Goal: Task Accomplishment & Management: Manage account settings

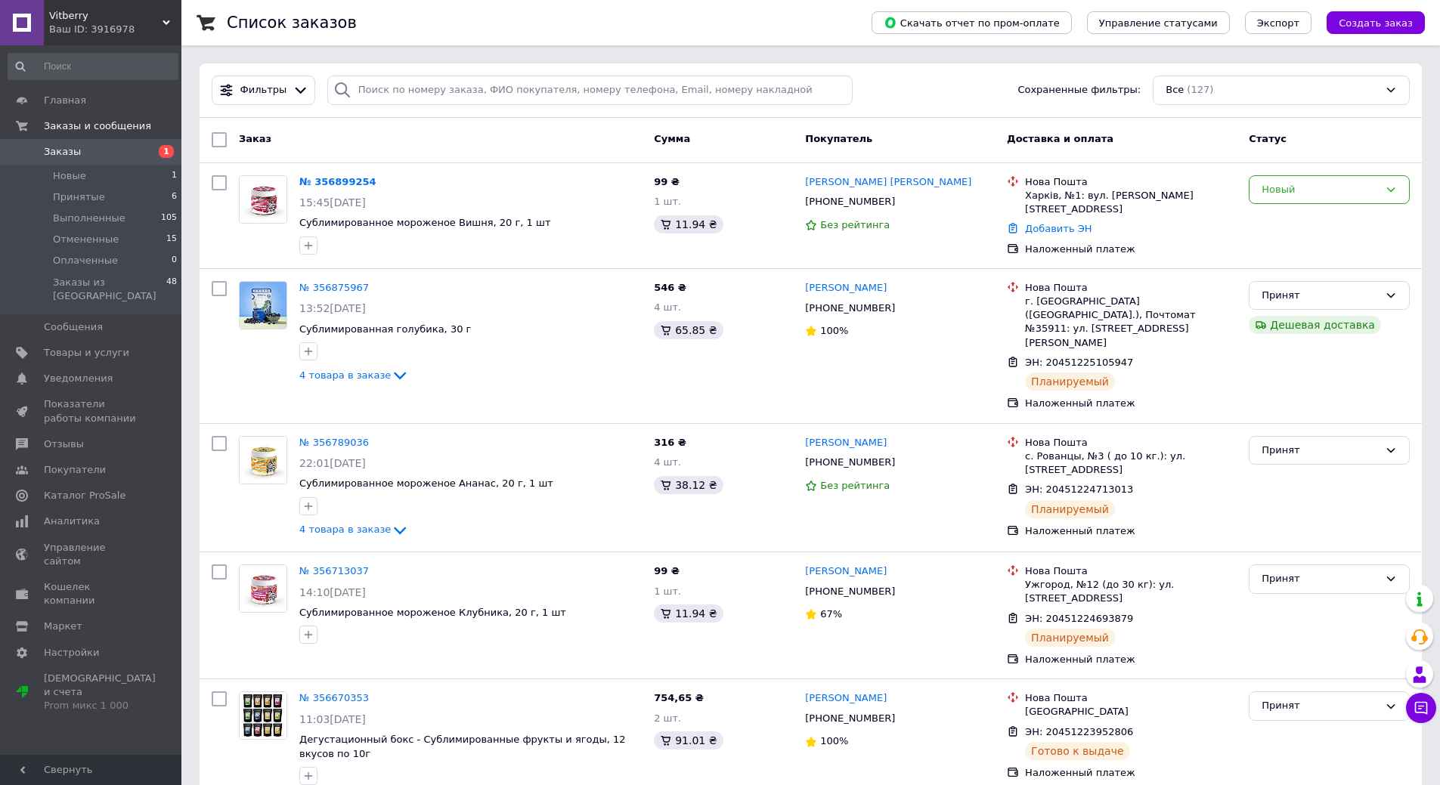
click at [76, 154] on span "Заказы" at bounding box center [92, 152] width 96 height 14
click at [79, 438] on span "Отзывы" at bounding box center [92, 445] width 96 height 14
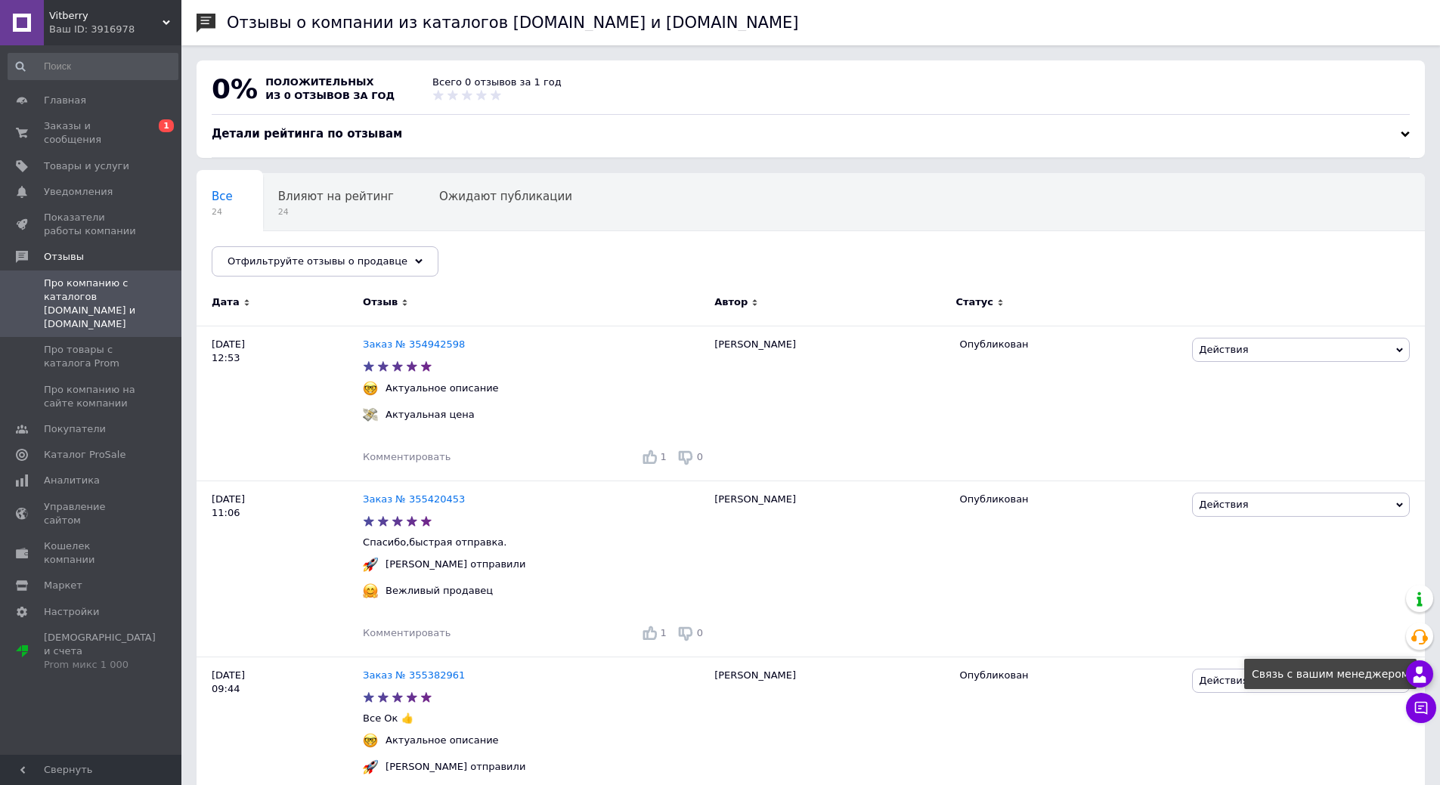
click at [1420, 677] on icon at bounding box center [1420, 675] width 18 height 18
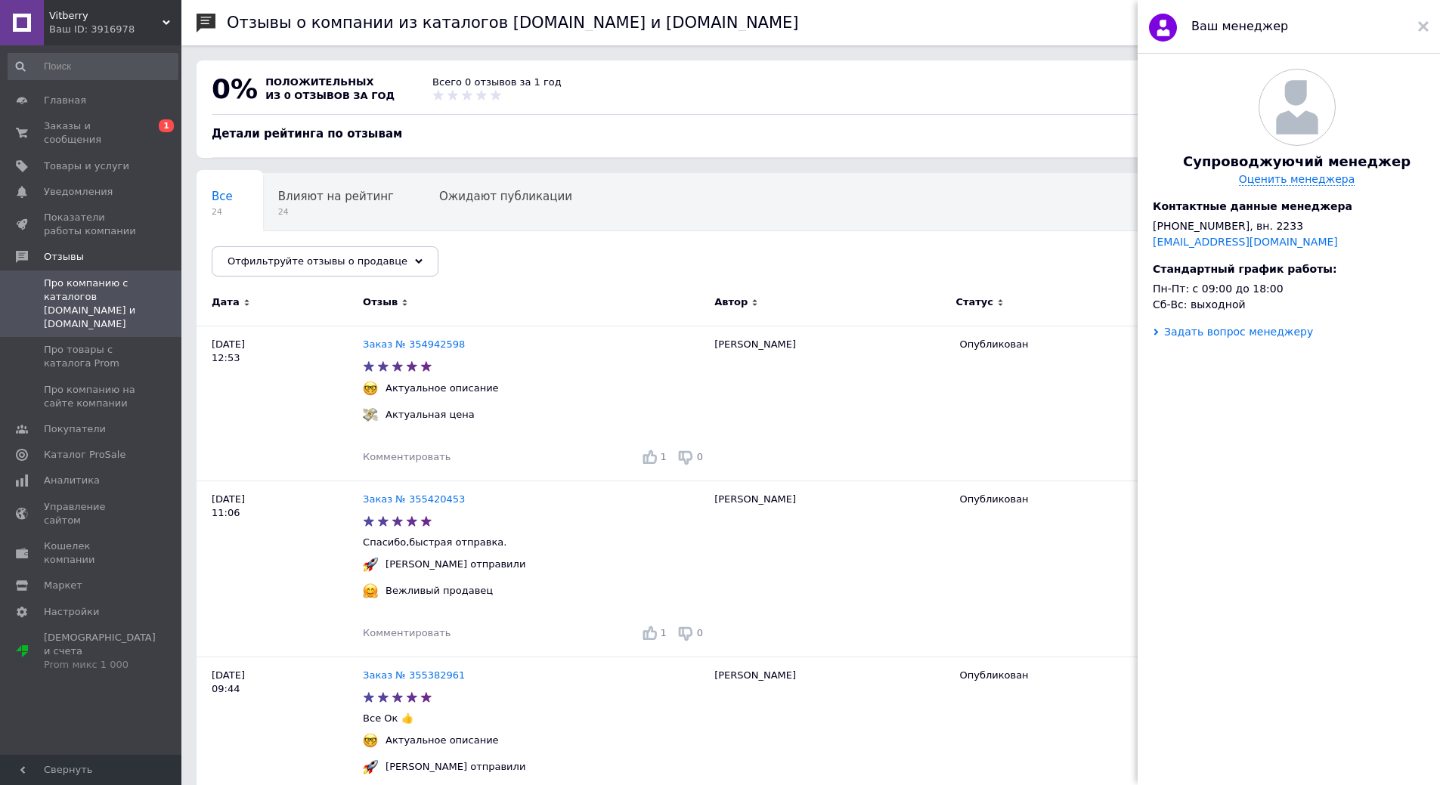
click at [1226, 338] on div "Задать вопрос менеджеру" at bounding box center [1238, 332] width 149 height 12
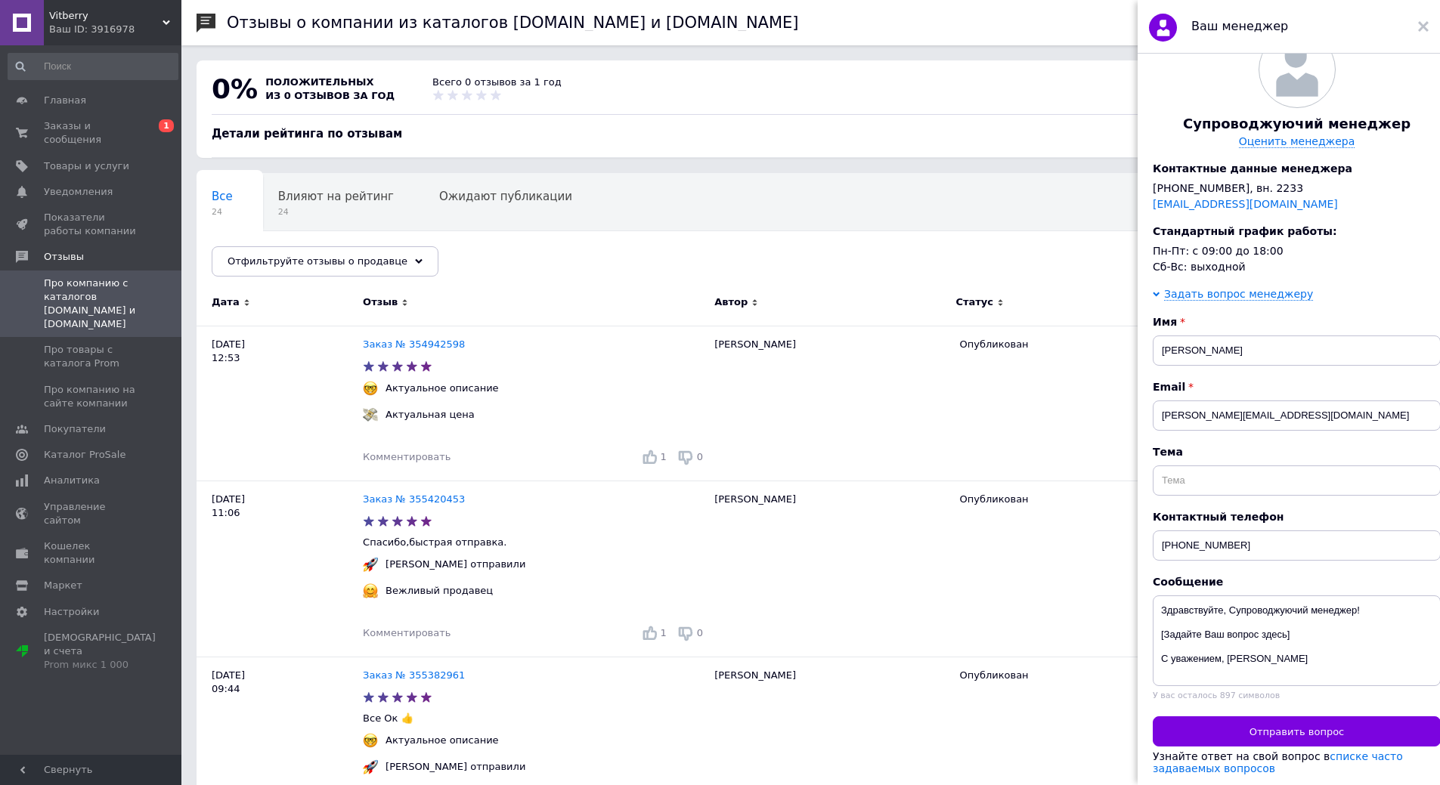
scroll to position [81, 0]
drag, startPoint x: 1305, startPoint y: 650, endPoint x: 1128, endPoint y: 622, distance: 179.1
click at [1339, 631] on textarea "Здравствуйте, Супроводжуючий менеджер! Чому у ролзділі відгуки пишеться что у м…" at bounding box center [1297, 641] width 288 height 91
click at [1315, 652] on textarea "Здравствуйте, Супроводжуючий менеджер! Чому у ролзділі відгуки пишеться что у м…" at bounding box center [1297, 641] width 288 height 91
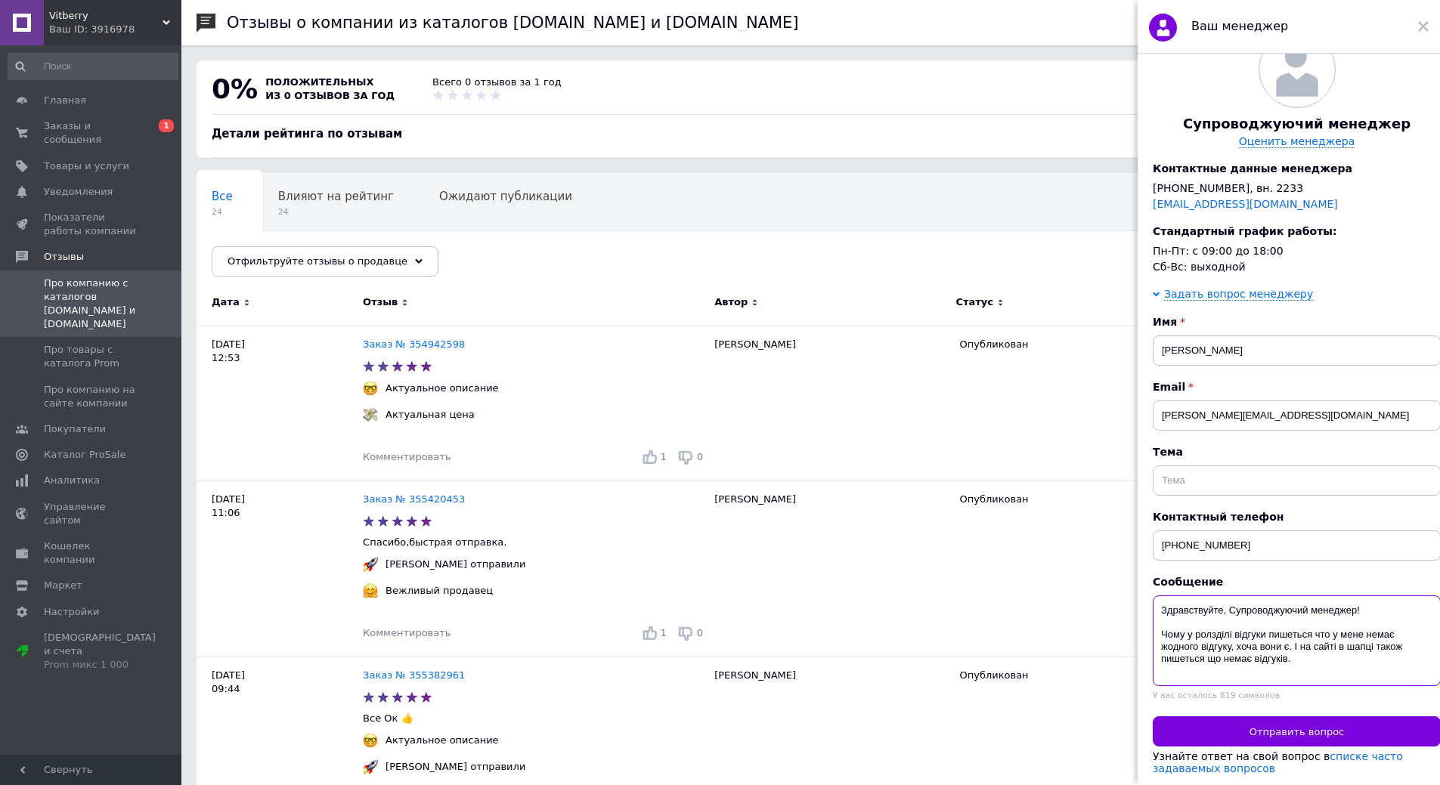
paste textarea
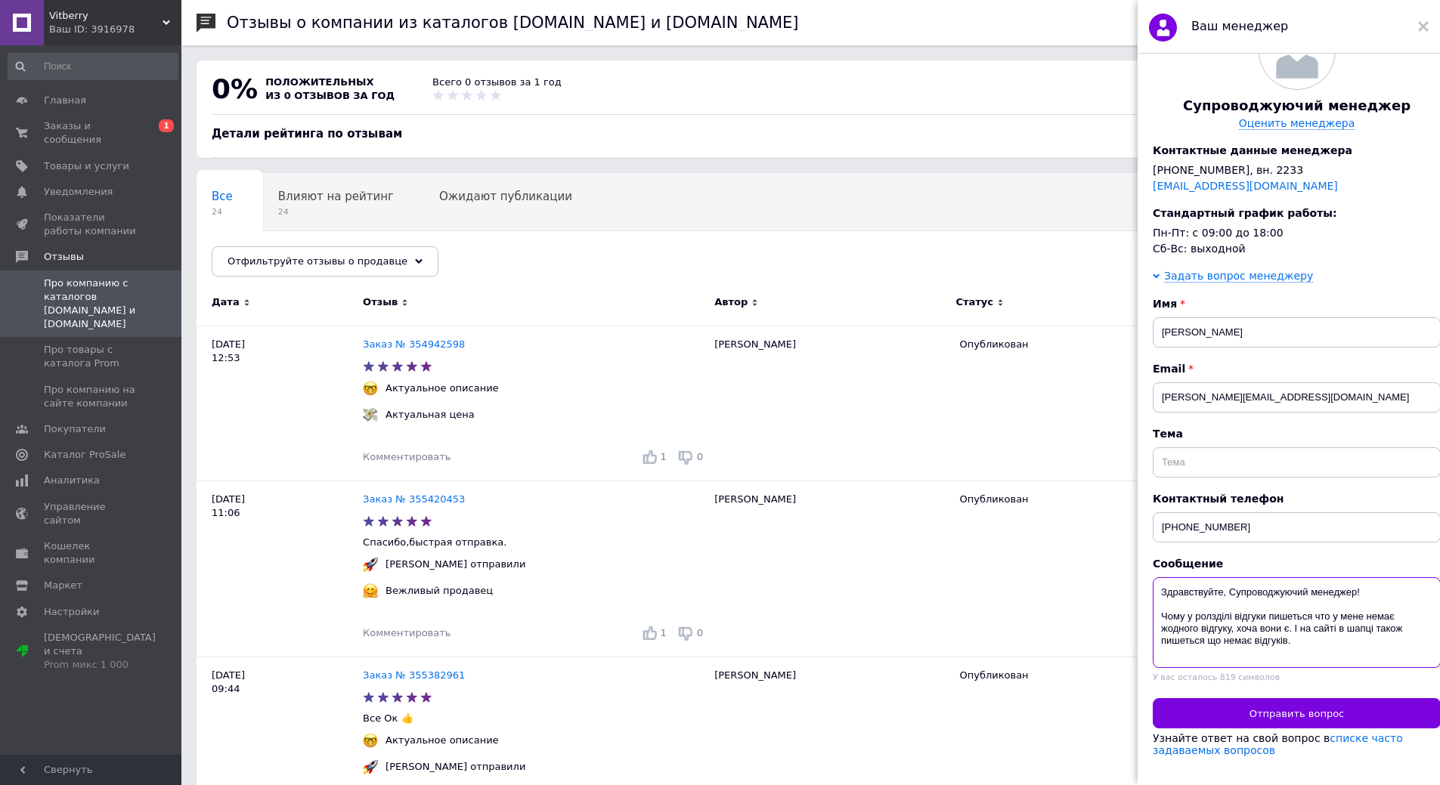
scroll to position [23, 0]
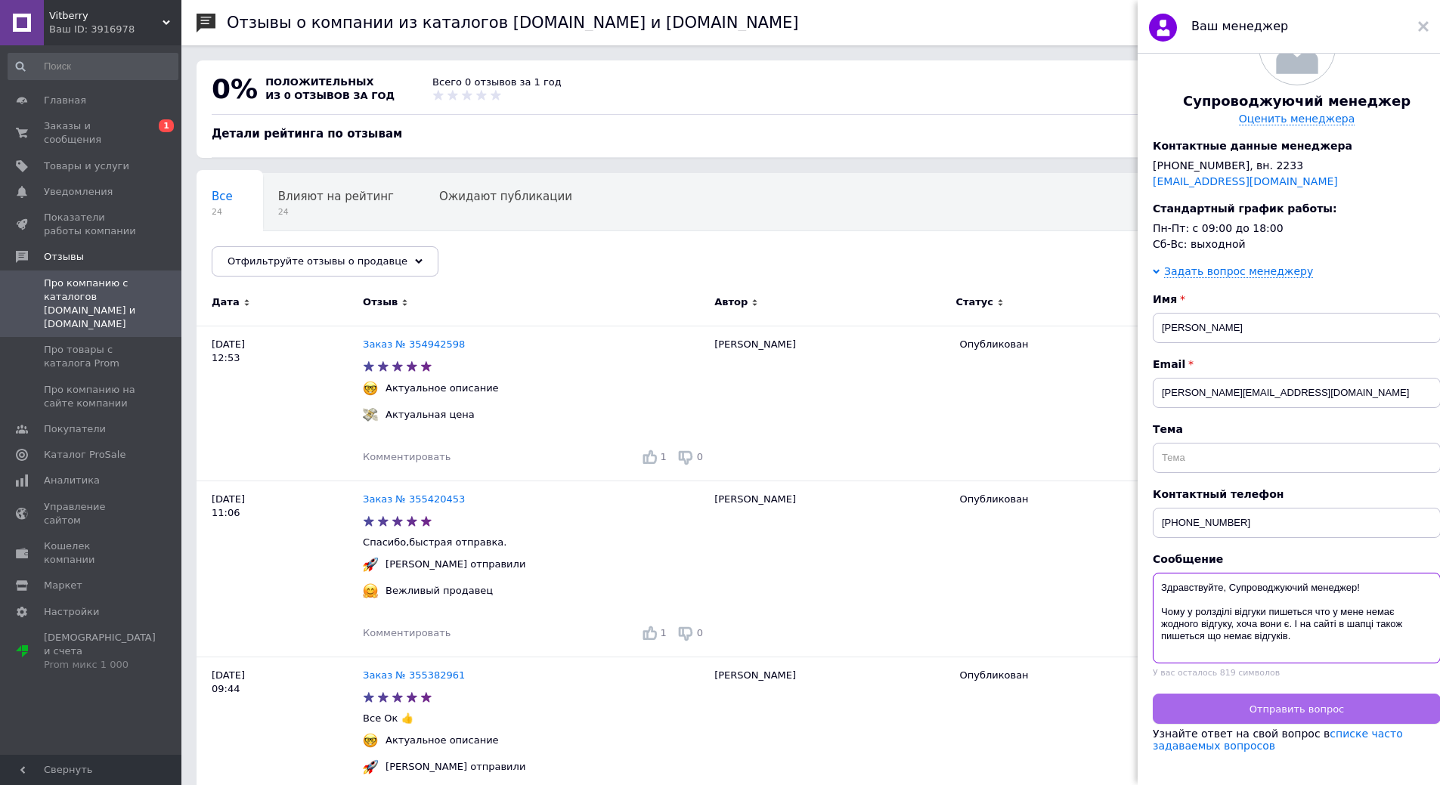
type textarea "Здравствуйте, Супроводжуючий менеджер! Чому у ролзділі відгуки пишеться что у м…"
click at [1325, 704] on span "Отправить вопрос" at bounding box center [1296, 709] width 94 height 11
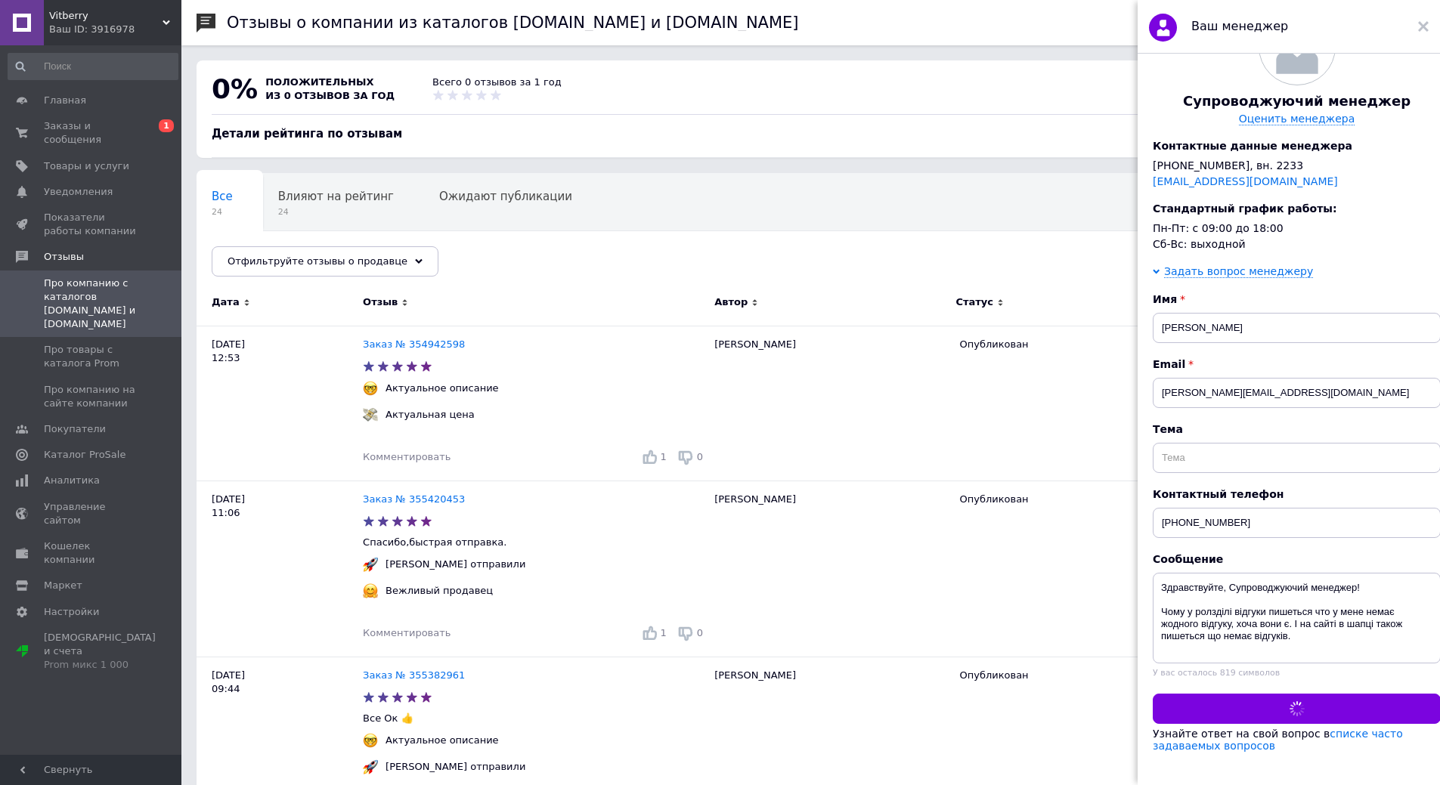
scroll to position [0, 0]
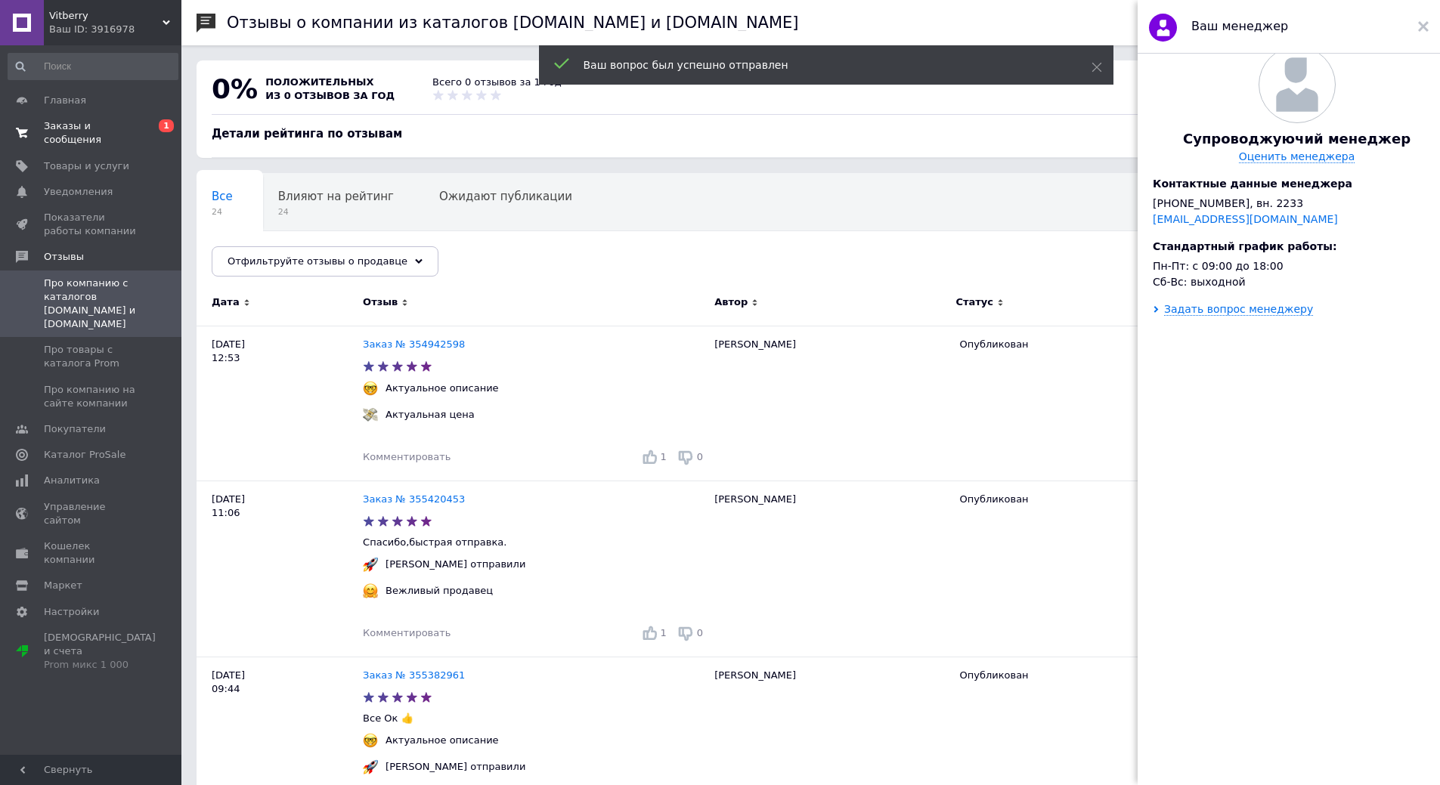
click at [81, 125] on span "Заказы и сообщения" at bounding box center [92, 132] width 96 height 27
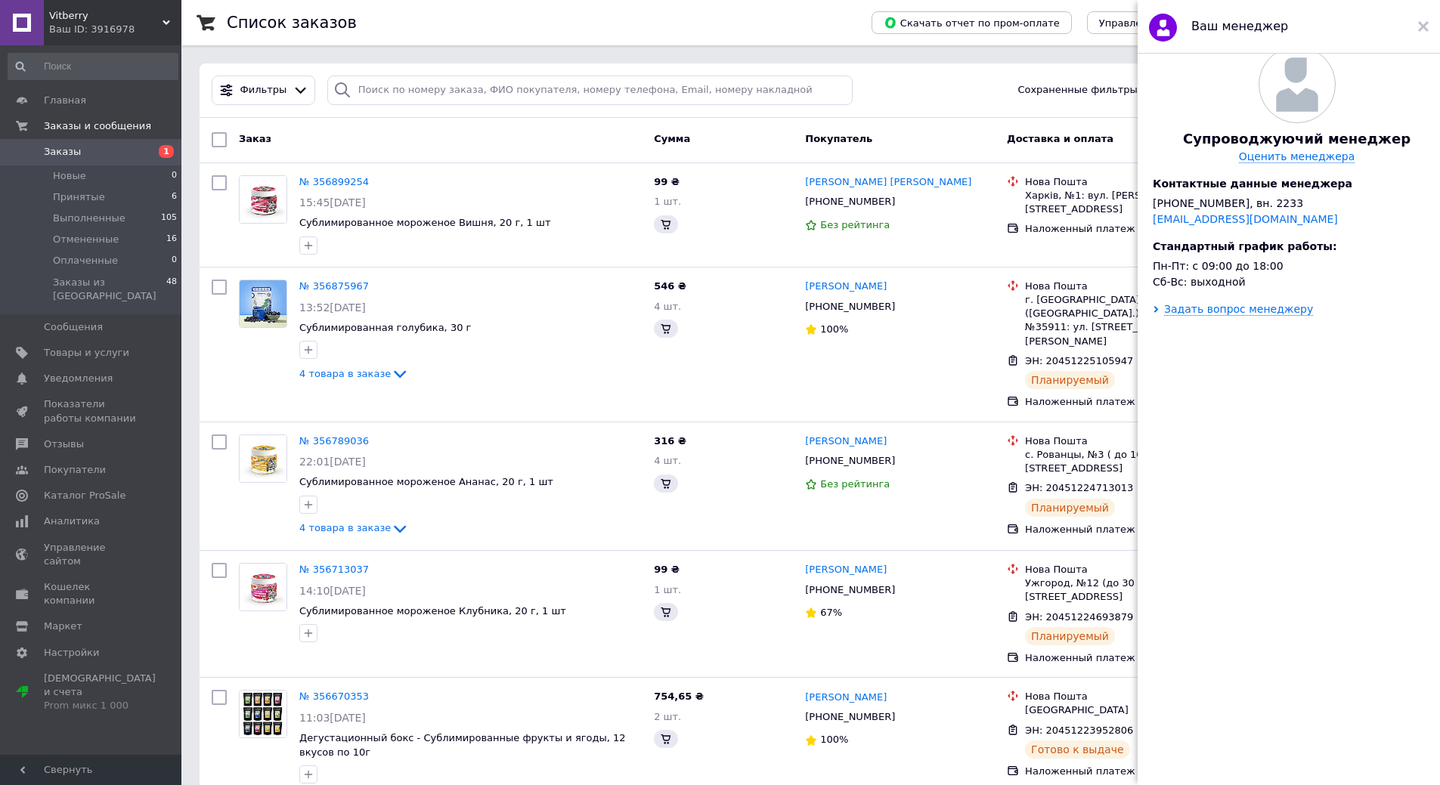
click at [69, 150] on span "Заказы" at bounding box center [62, 152] width 37 height 14
click at [1418, 26] on div "Ваш менеджер" at bounding box center [1289, 27] width 302 height 54
click at [1423, 36] on div at bounding box center [1423, 26] width 11 height 30
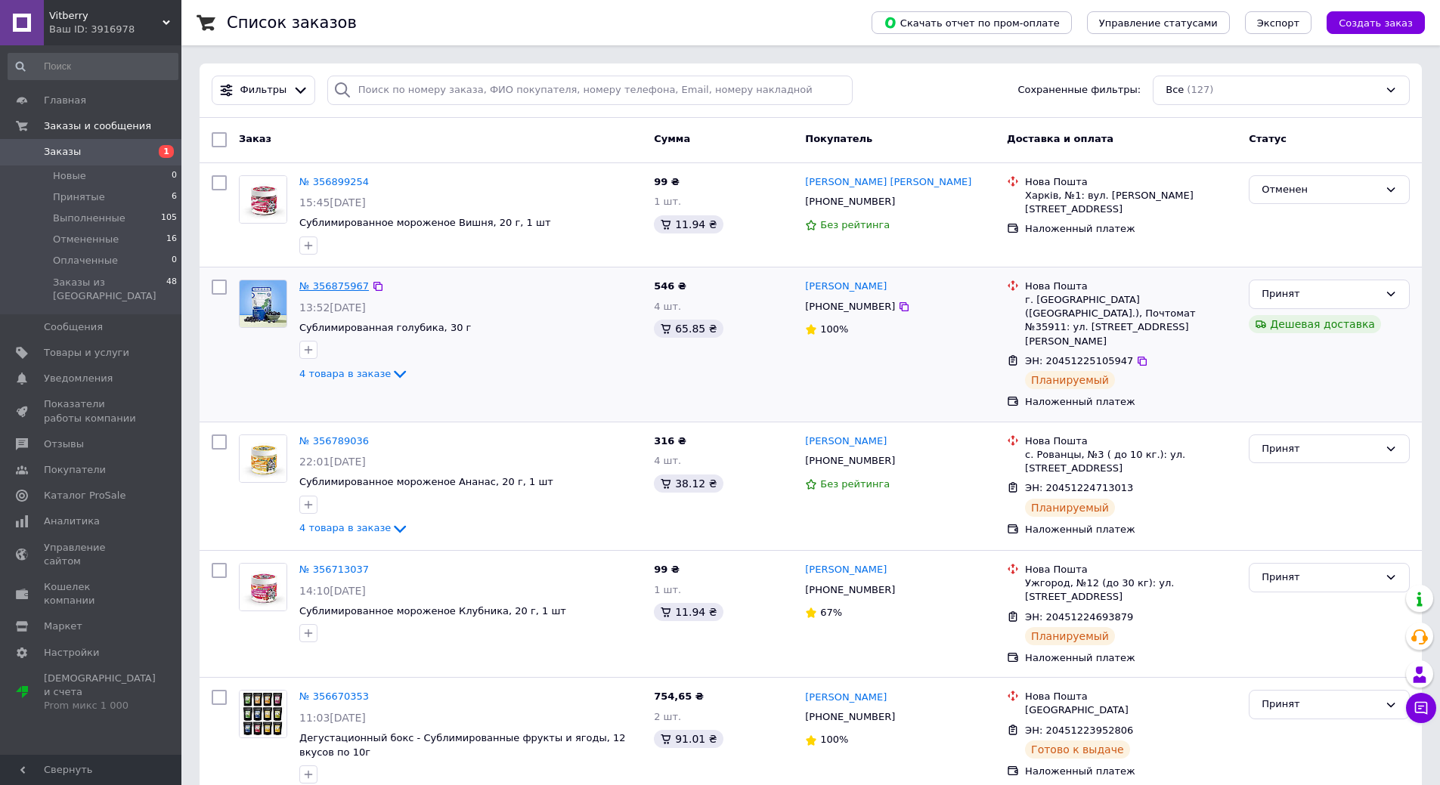
click at [324, 286] on link "№ 356875967" at bounding box center [334, 285] width 70 height 11
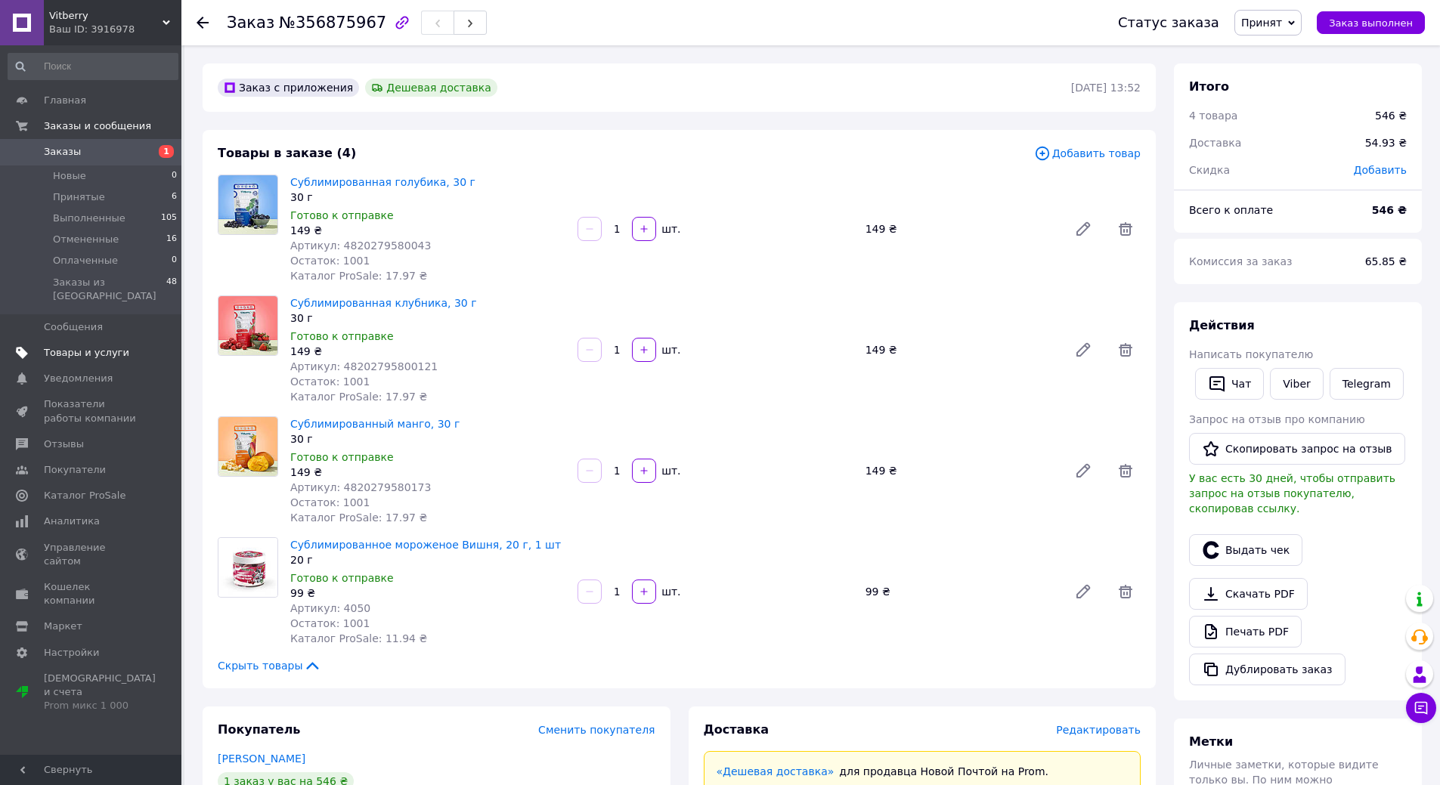
click at [73, 346] on span "Товары и услуги" at bounding box center [86, 353] width 85 height 14
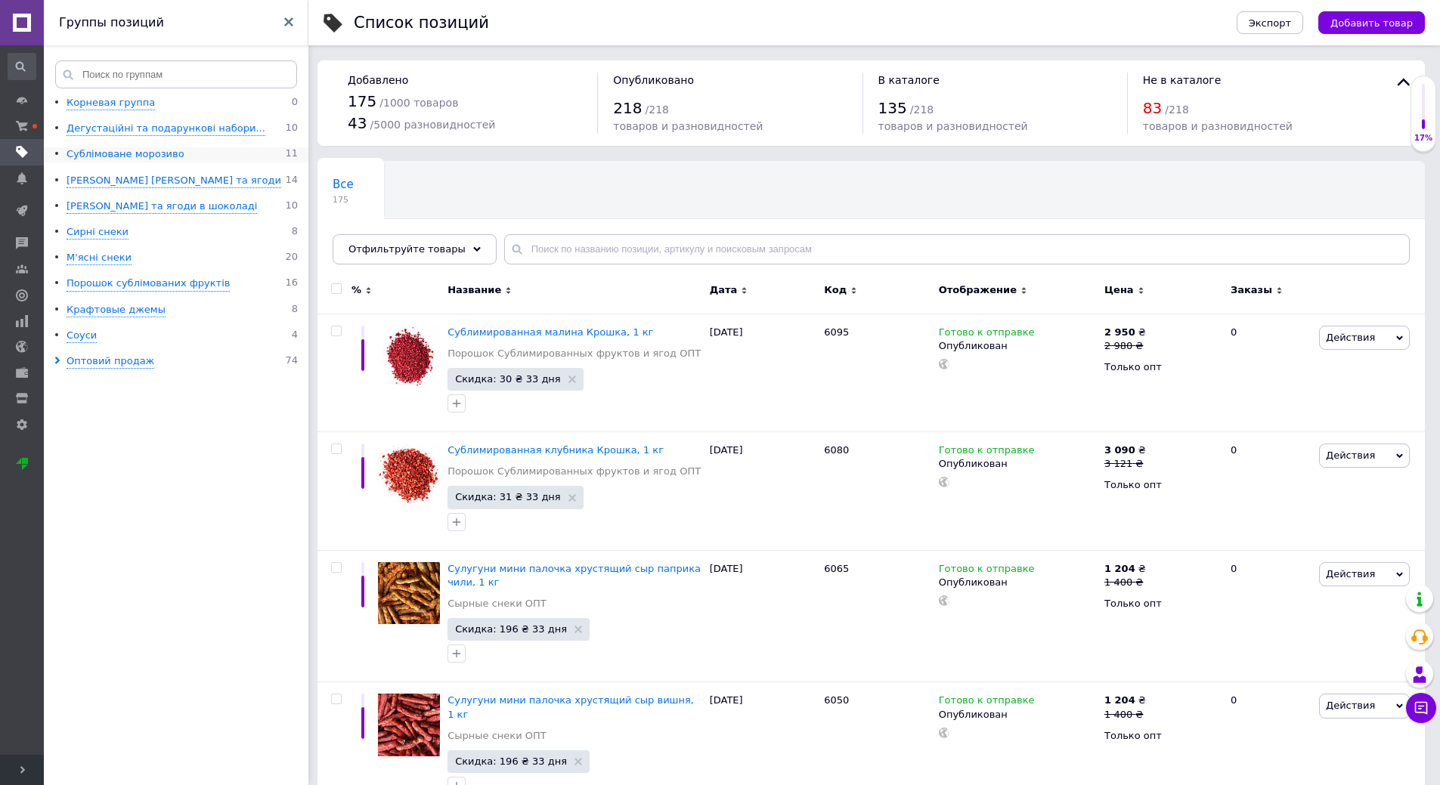
click at [113, 156] on div "Сублімоване морозиво" at bounding box center [126, 154] width 118 height 14
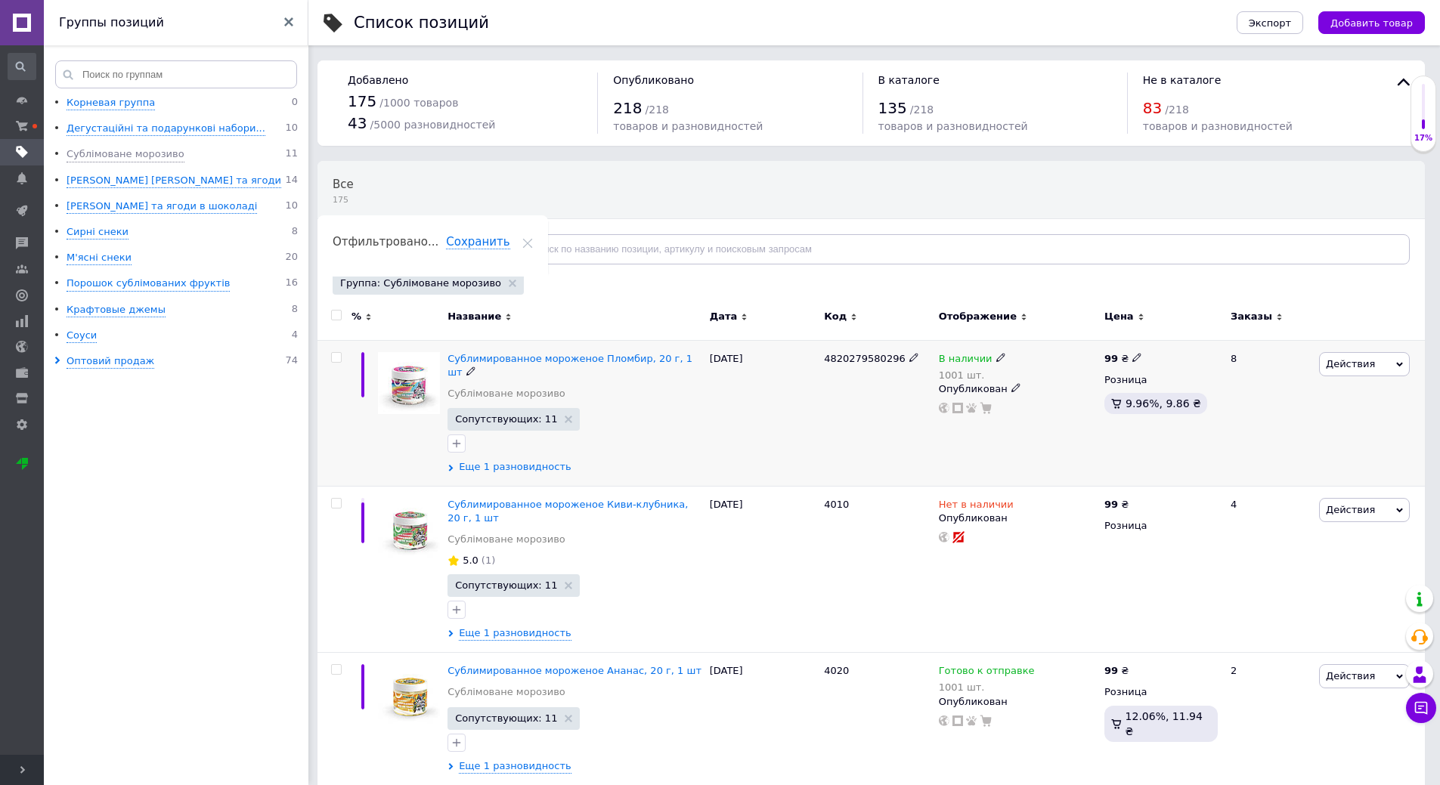
click at [450, 465] on icon at bounding box center [450, 468] width 7 height 7
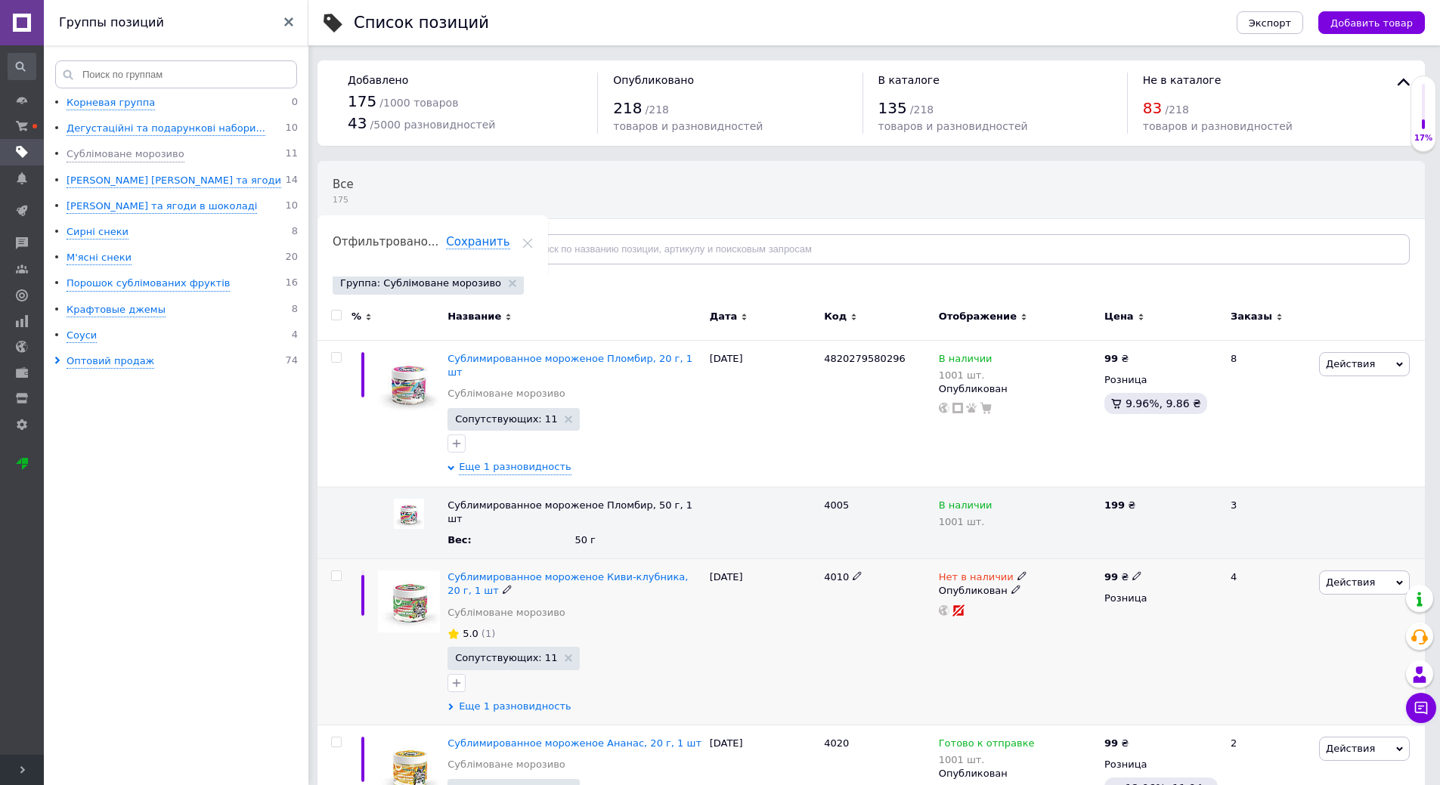
click at [448, 704] on icon at bounding box center [450, 707] width 7 height 7
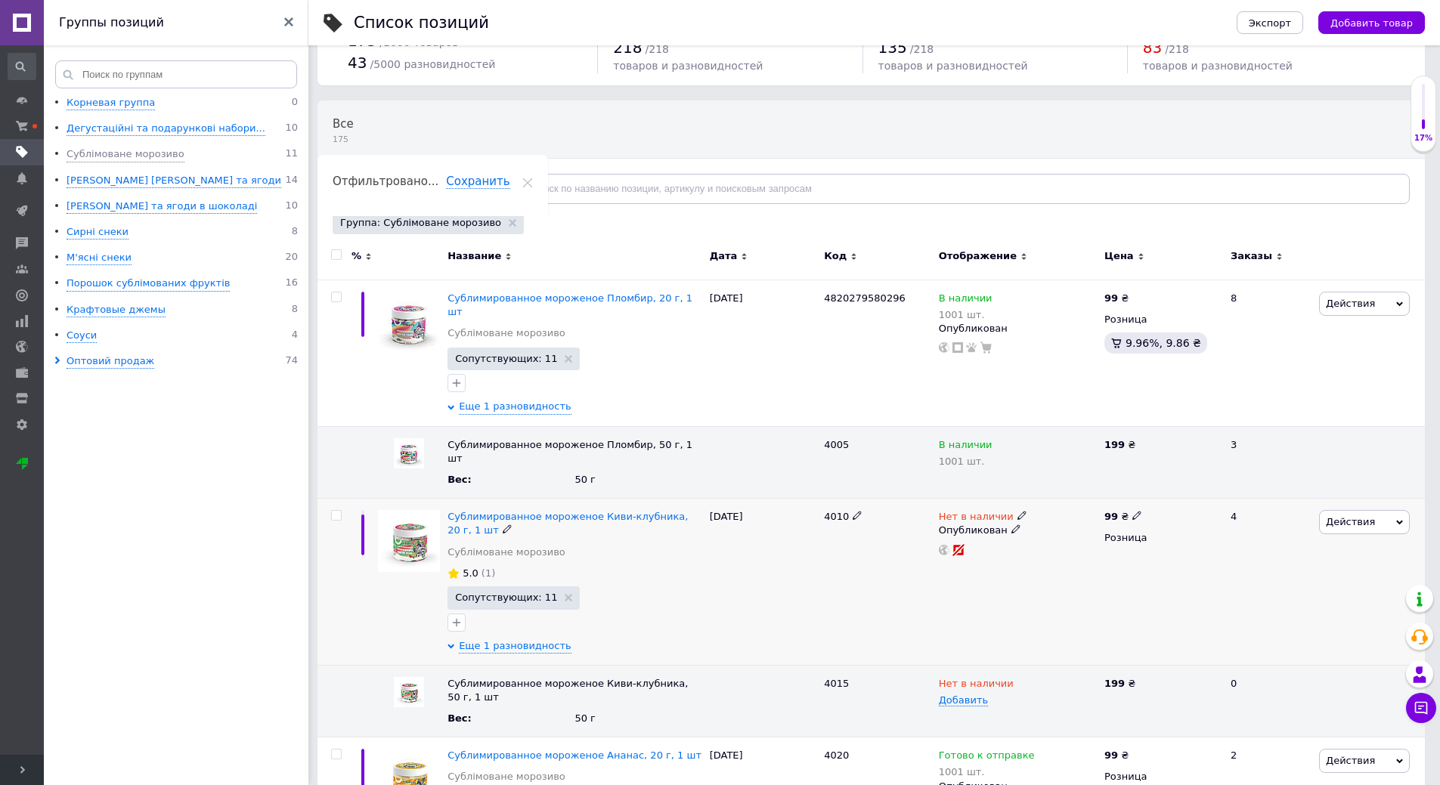
scroll to position [151, 0]
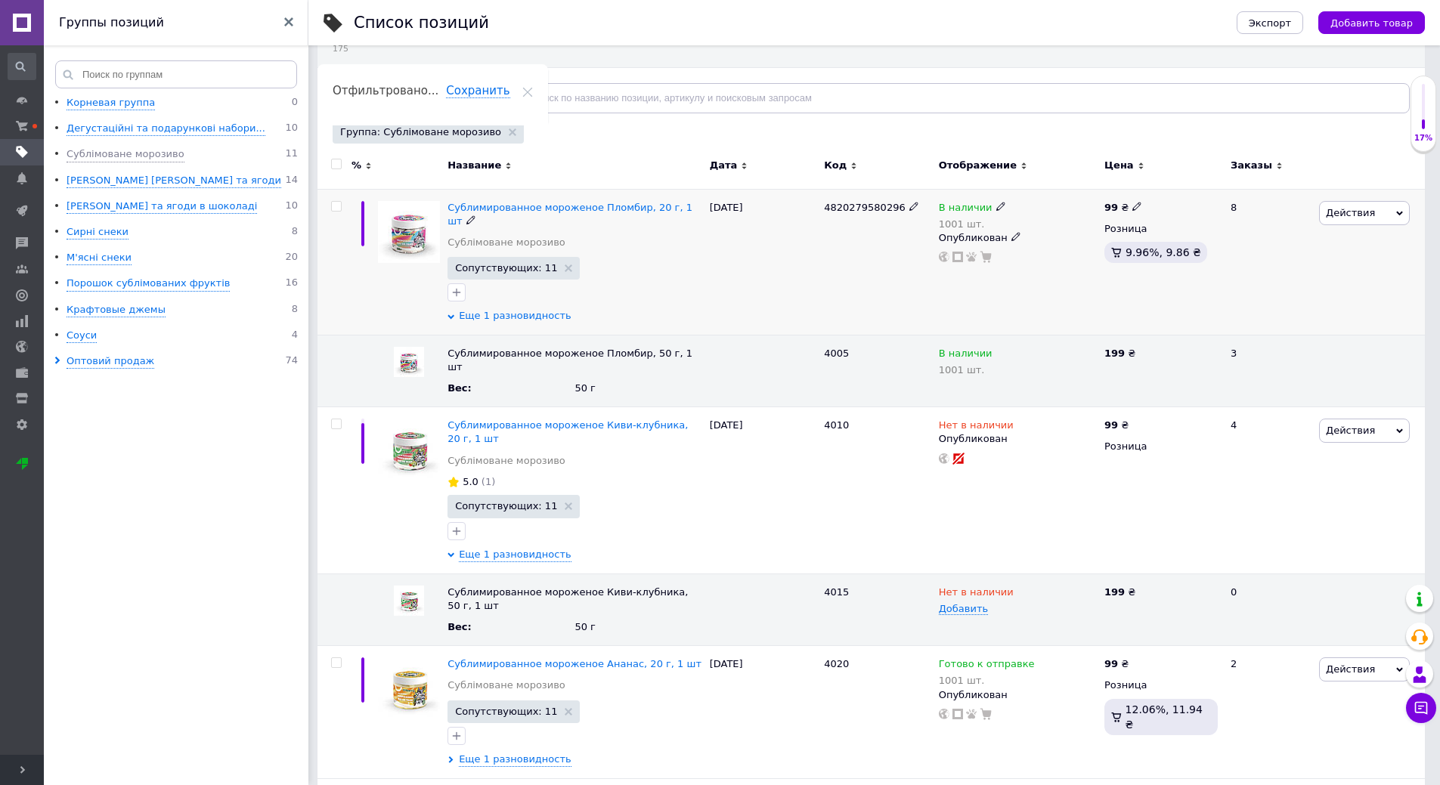
click at [448, 314] on icon at bounding box center [450, 317] width 7 height 7
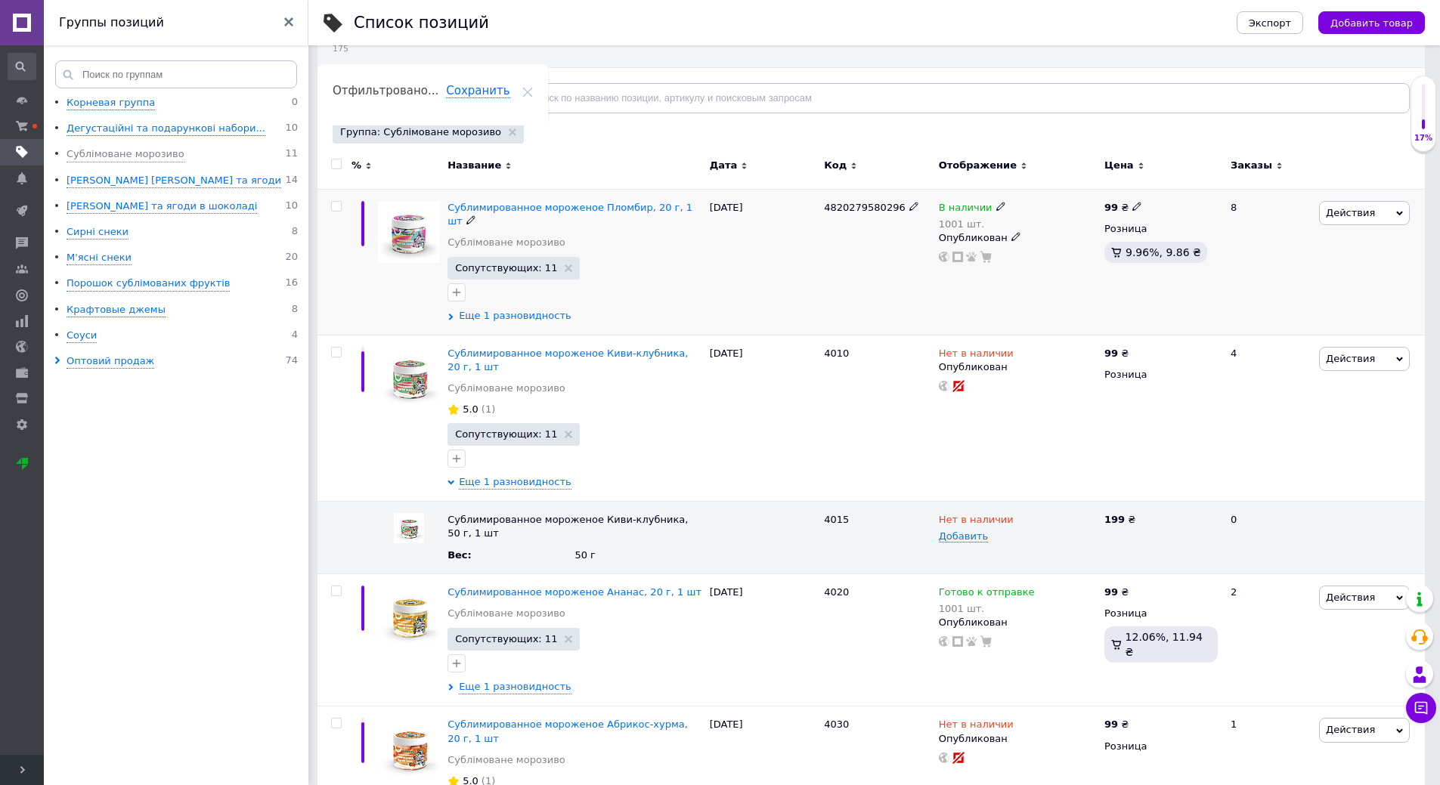
click at [487, 309] on span "Еще 1 разновидность" at bounding box center [515, 316] width 113 height 14
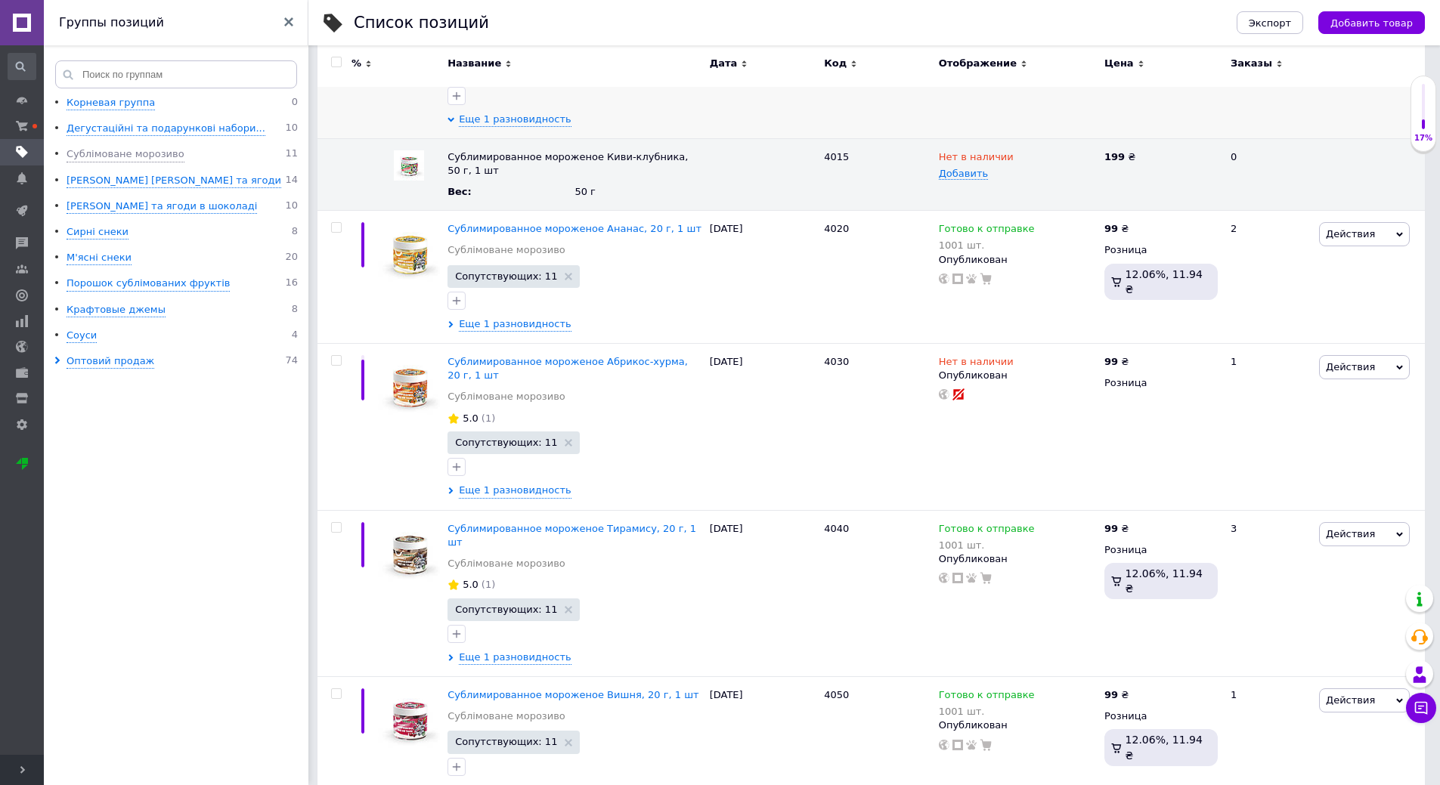
scroll to position [605, 0]
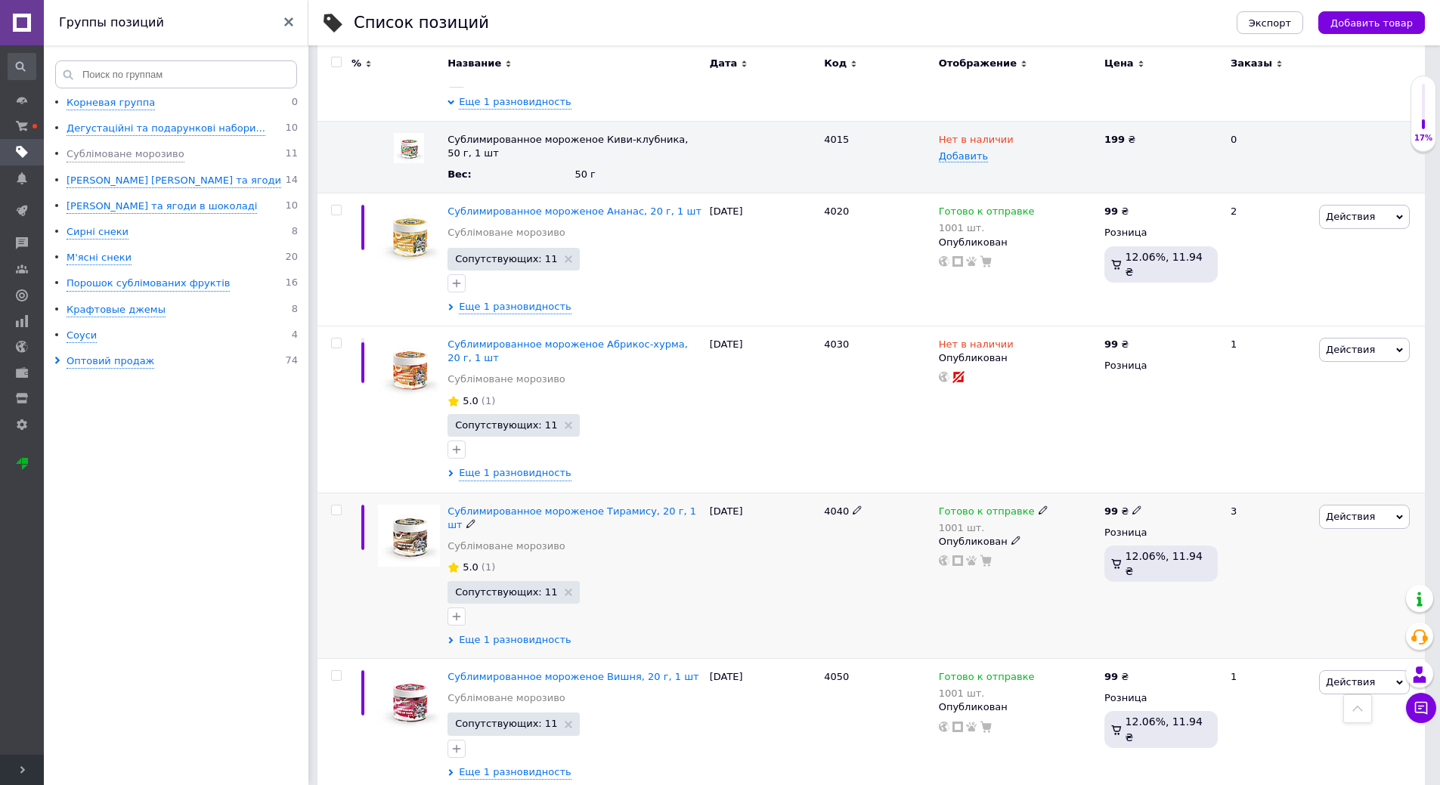
click at [487, 633] on span "Еще 1 разновидность" at bounding box center [515, 640] width 113 height 14
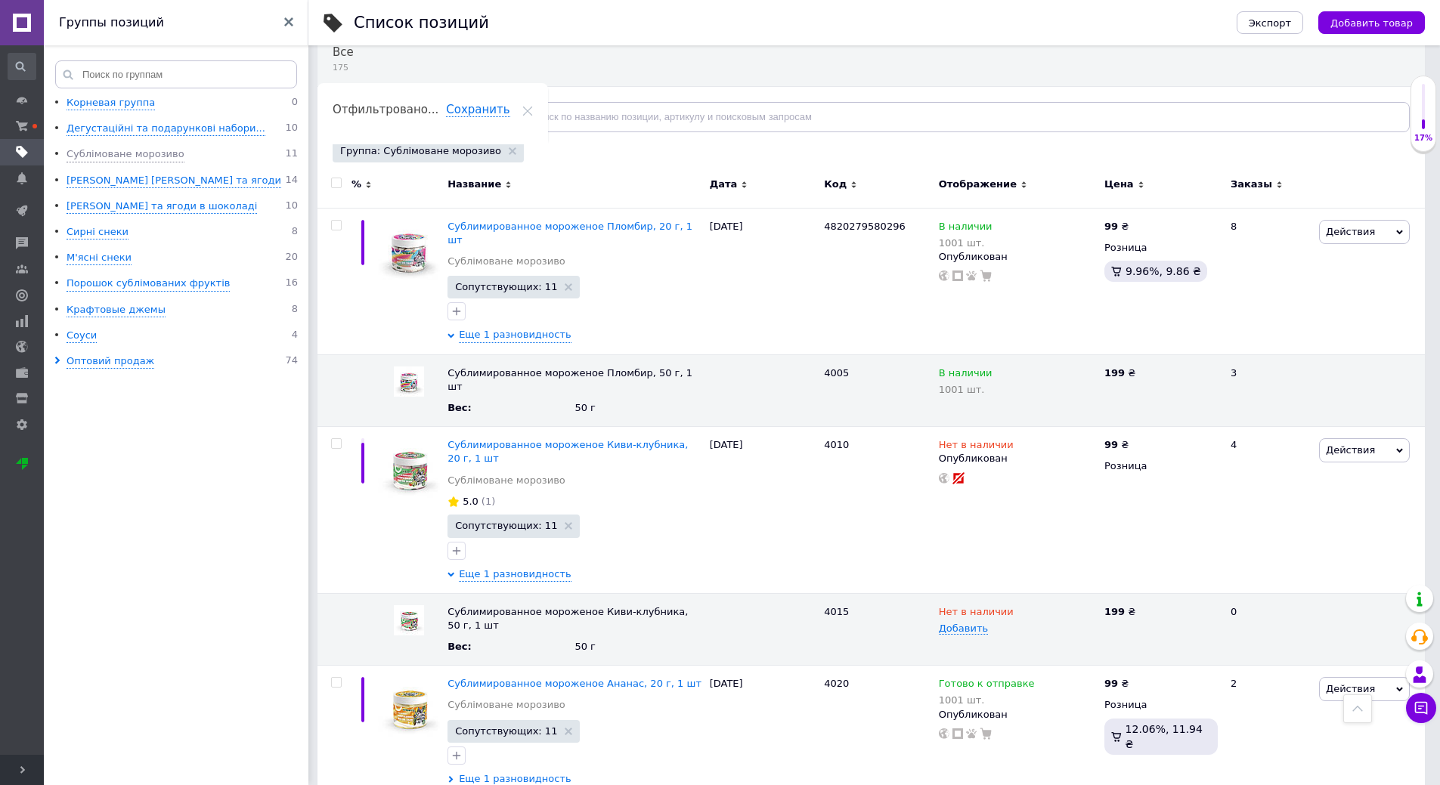
scroll to position [0, 0]
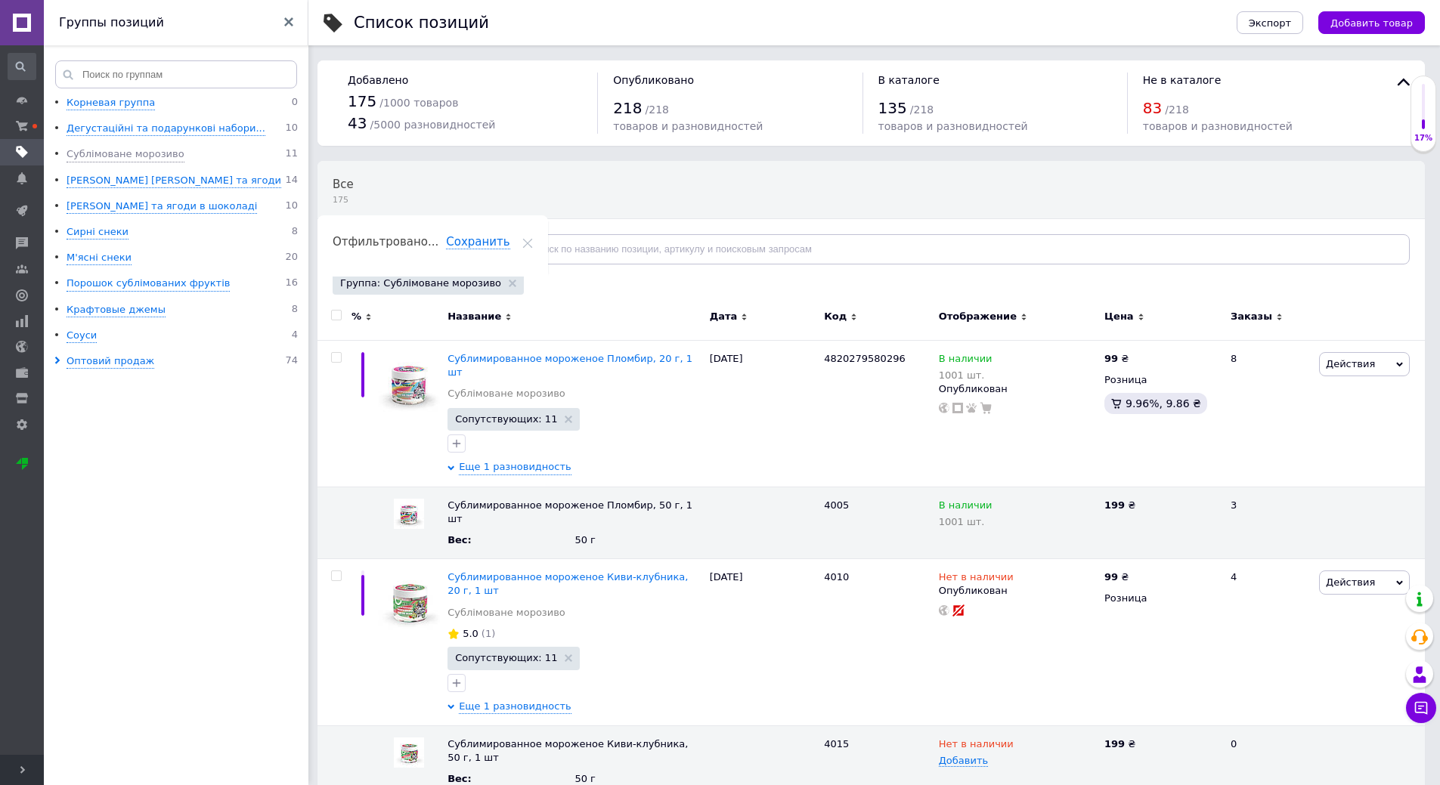
click at [140, 189] on ul "Корневая группа 0 Дегустаційні та подарункові набори... 10 Сублімоване морозиво…" at bounding box center [178, 443] width 269 height 694
click at [140, 180] on div "[PERSON_NAME] [PERSON_NAME] та ягоди" at bounding box center [174, 181] width 215 height 14
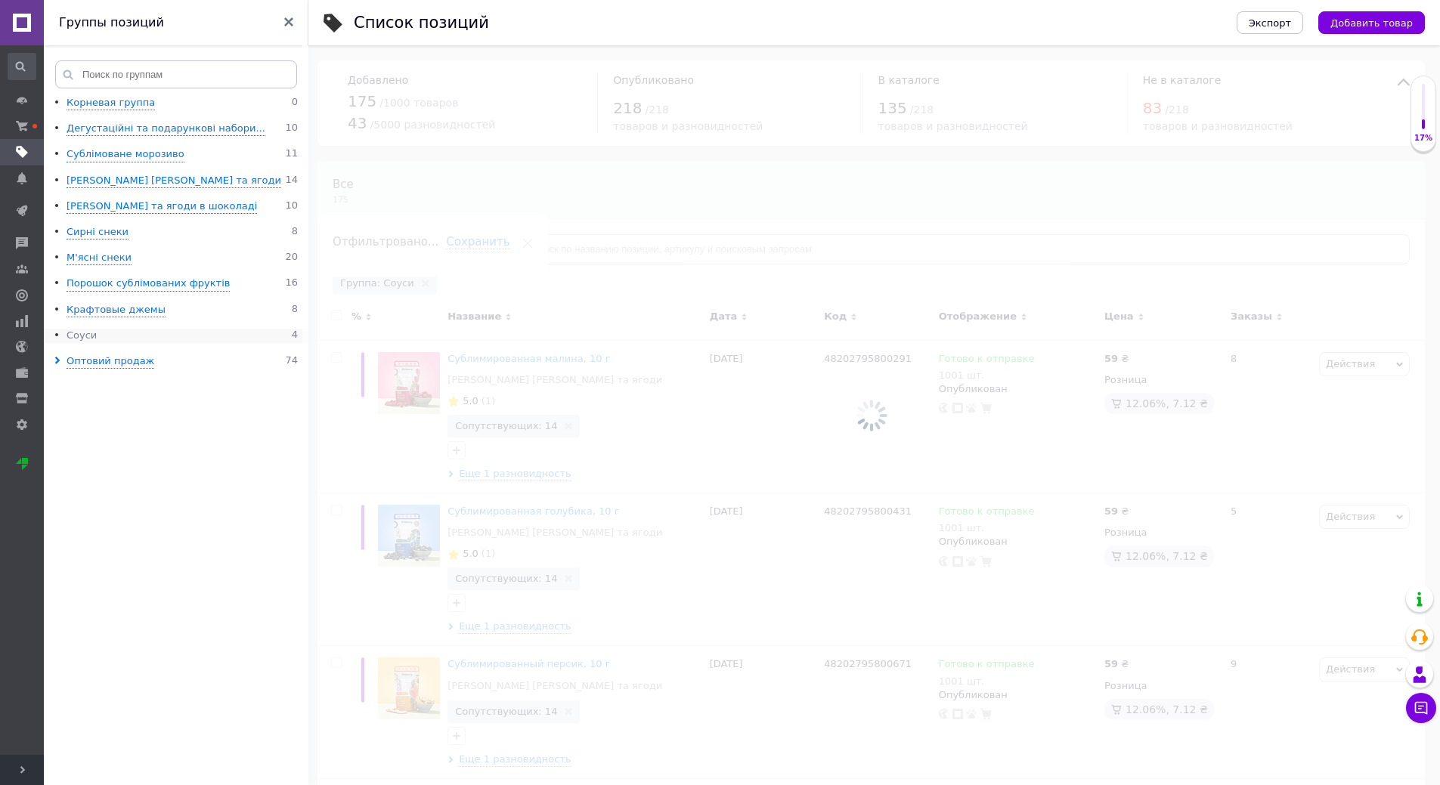
click at [91, 340] on div "Соуси" at bounding box center [82, 336] width 30 height 14
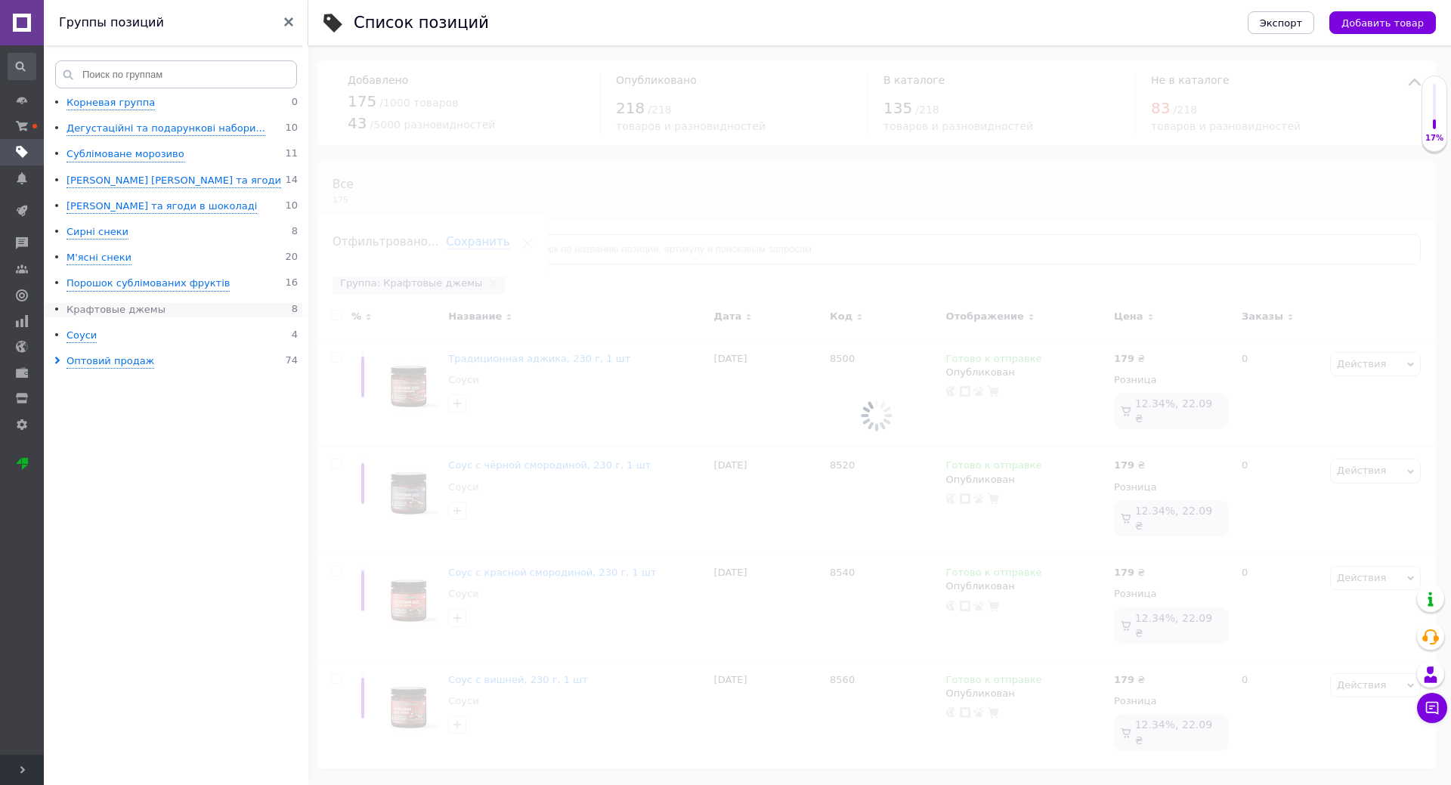
click at [122, 305] on div "Крафтовые джемы" at bounding box center [116, 310] width 99 height 14
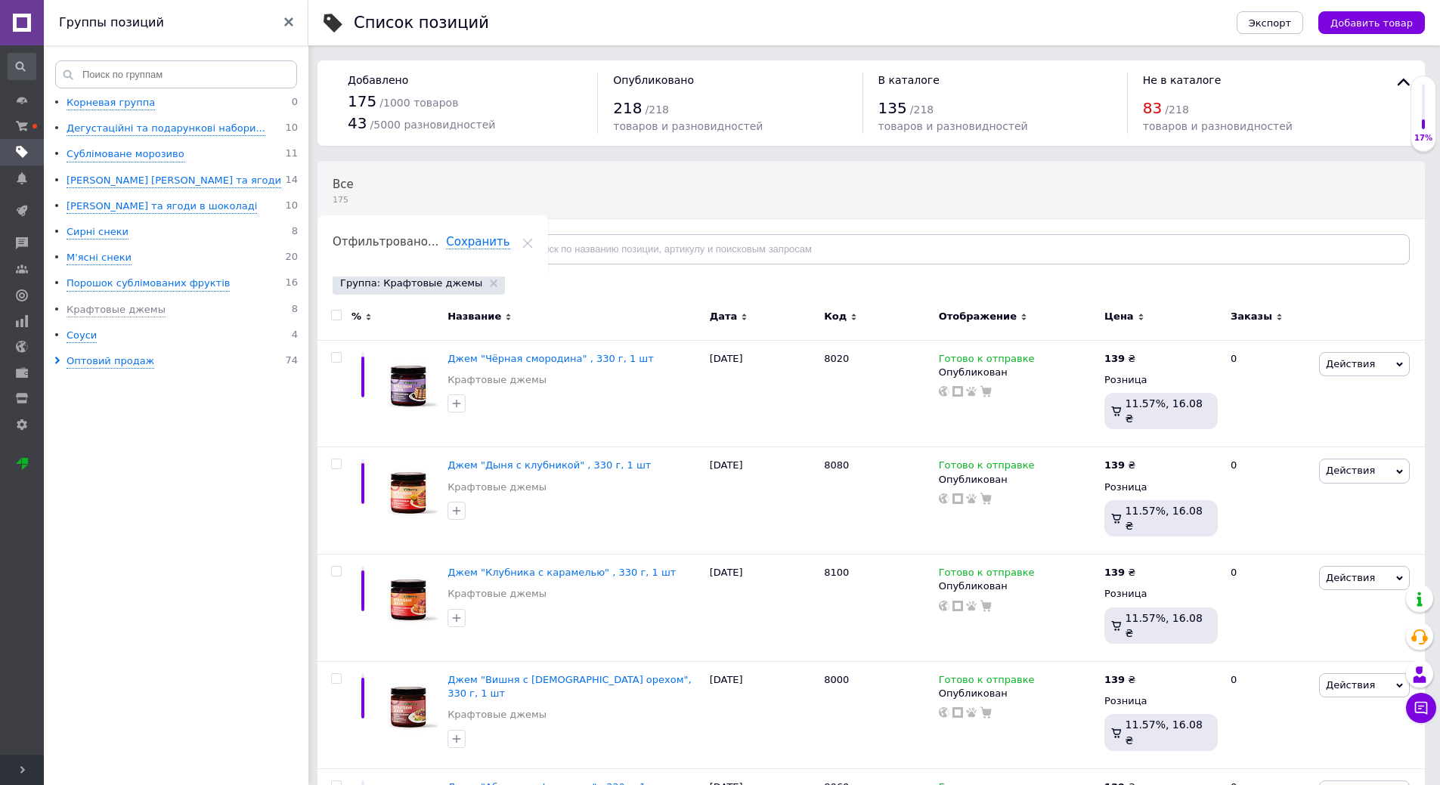
click at [142, 503] on ul "Корневая группа 0 Дегустаційні та подарункові набори... 10 Сублімоване морозиво…" at bounding box center [178, 443] width 269 height 694
click at [94, 278] on div "Порошок сублімованих фруктів" at bounding box center [148, 284] width 163 height 14
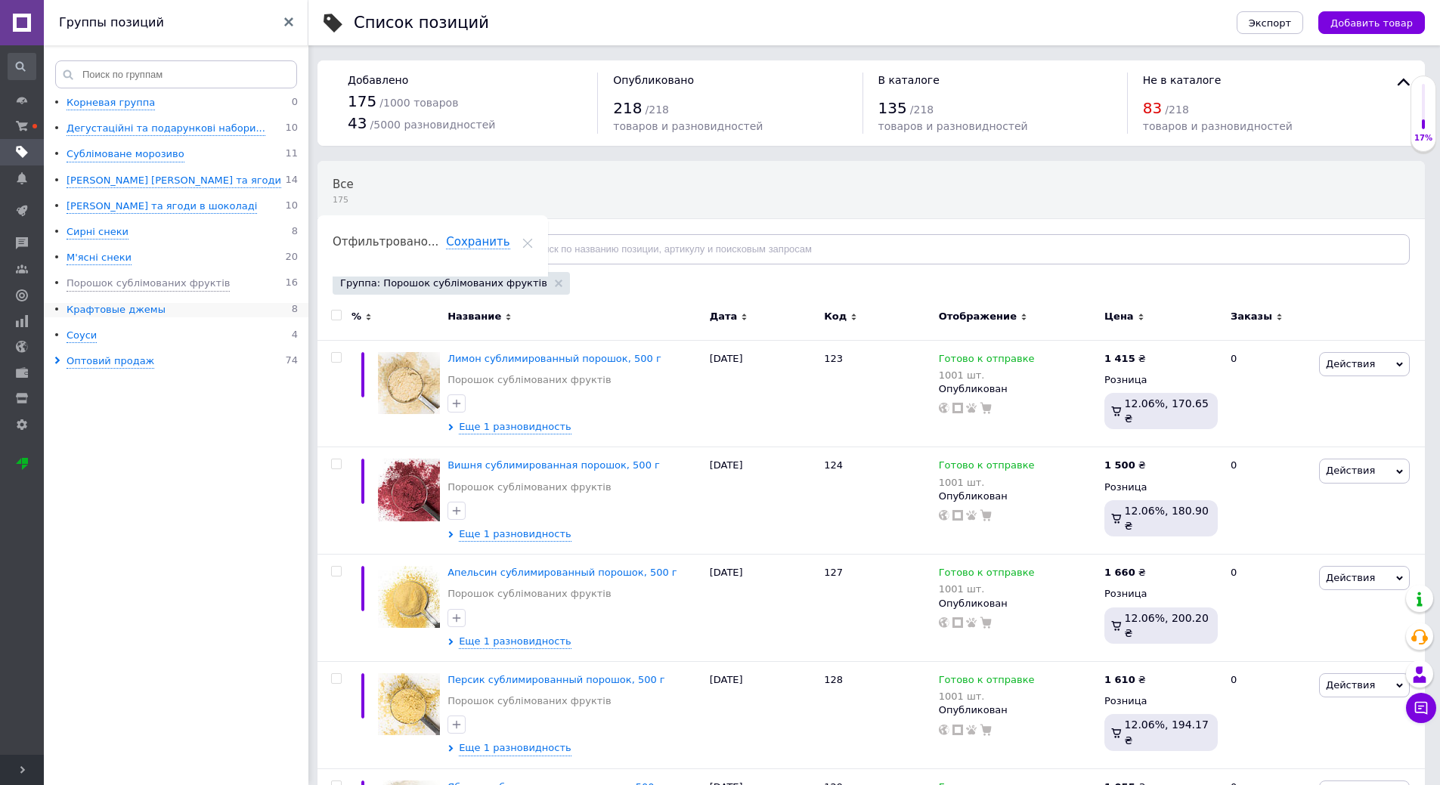
click at [98, 308] on div "Крафтовые джемы" at bounding box center [116, 310] width 99 height 14
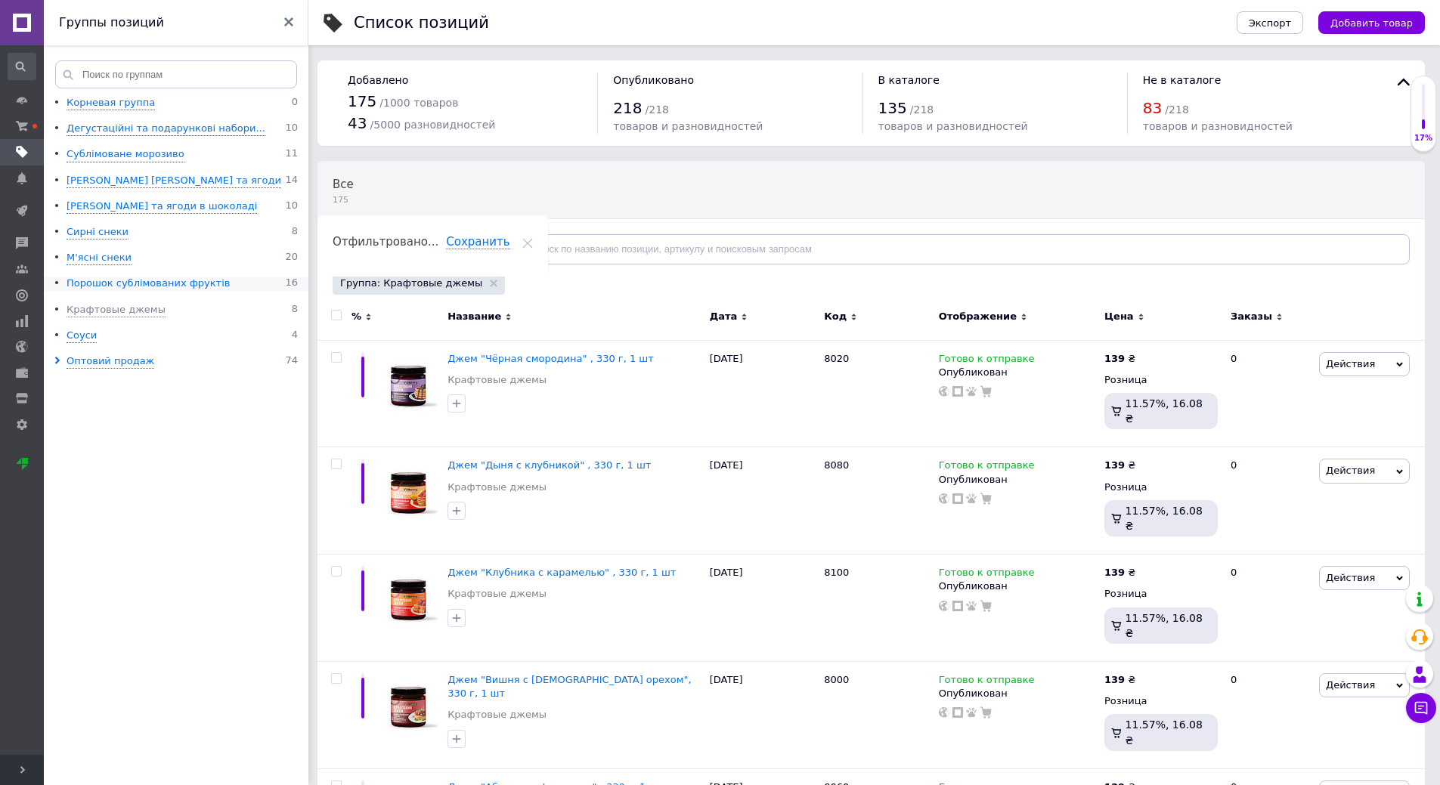
click at [97, 286] on div "Порошок сублімованих фруктів" at bounding box center [148, 284] width 163 height 14
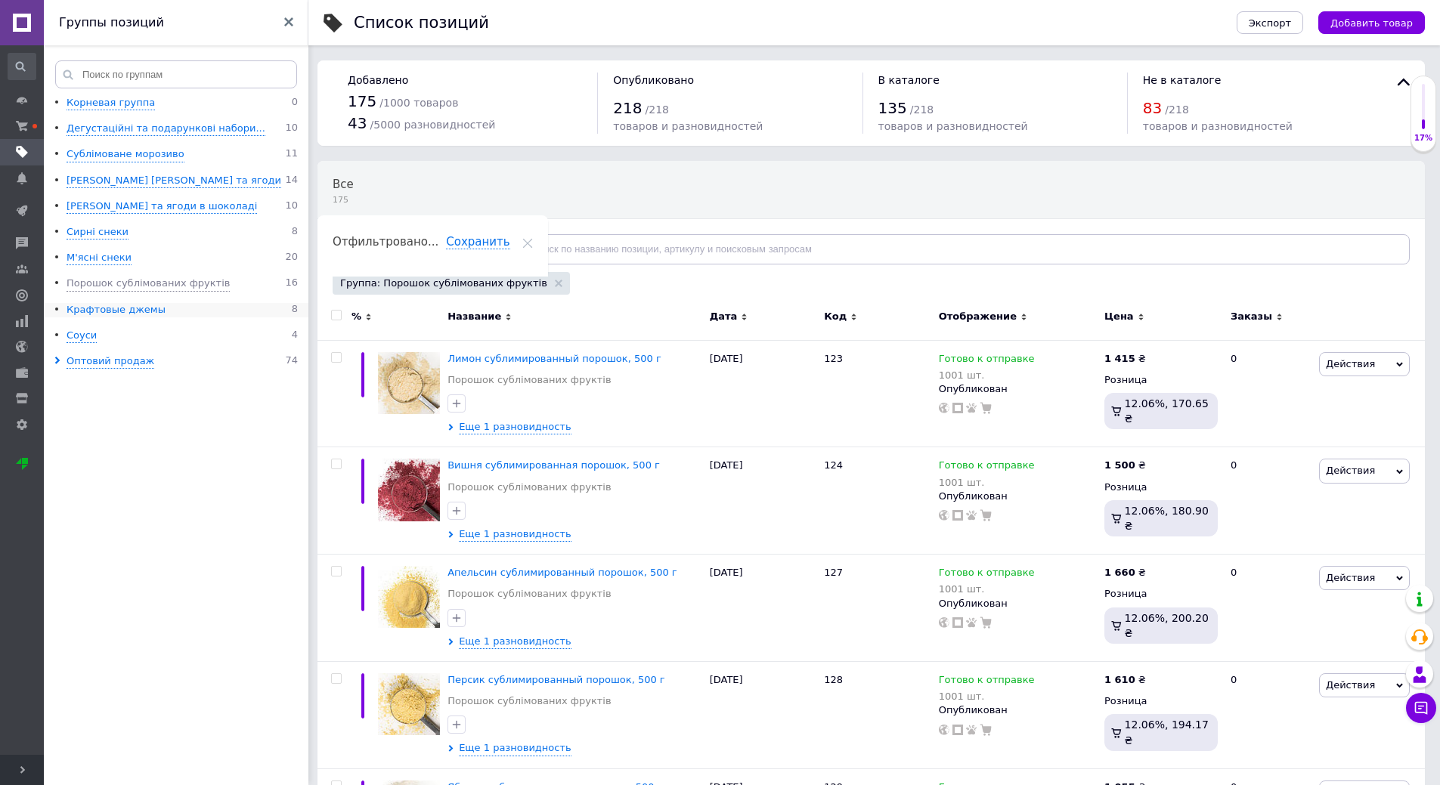
click at [96, 308] on div "Крафтовые джемы" at bounding box center [116, 310] width 99 height 14
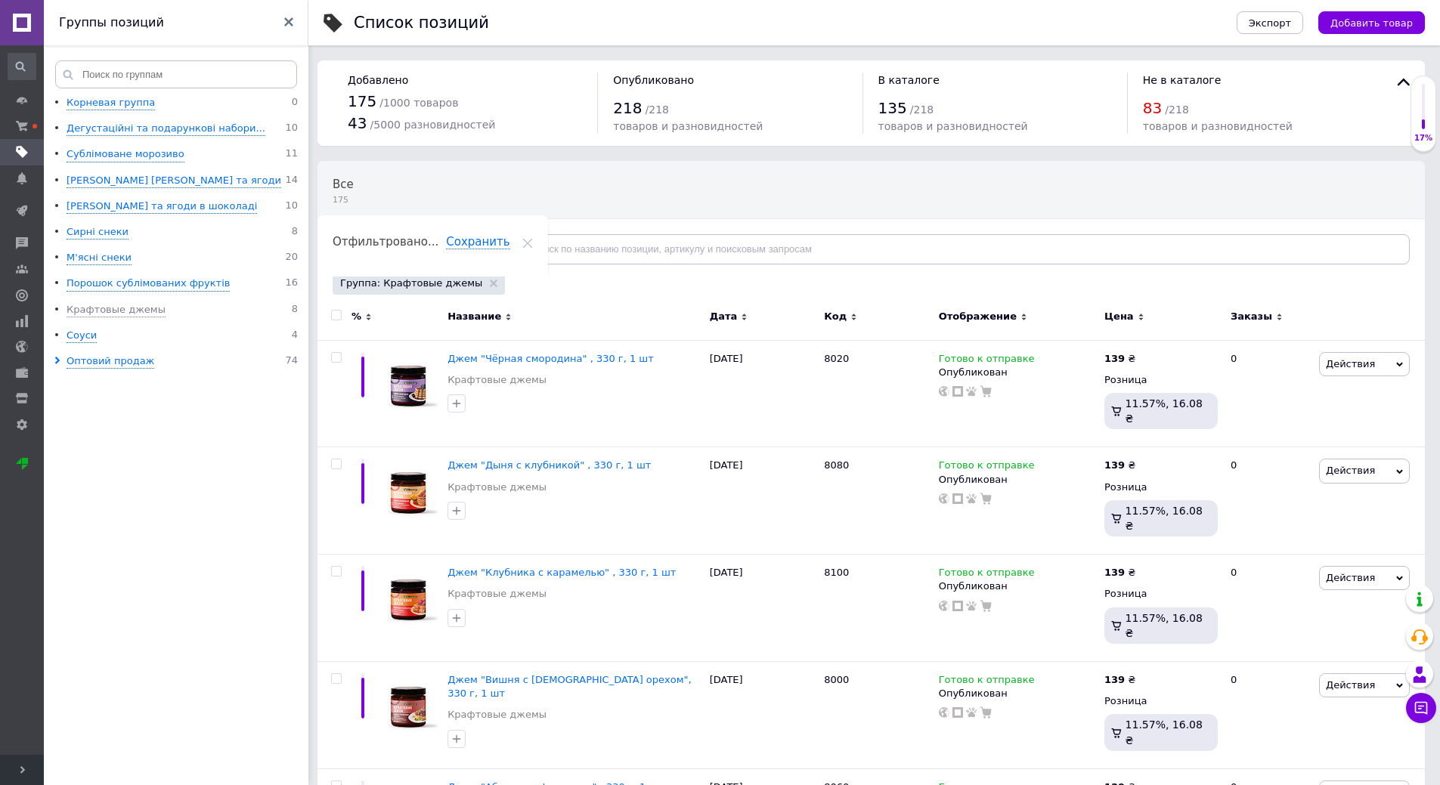
click at [87, 247] on ul "Корневая группа 0 Дегустаційні та подарункові набори... 10 Сублімоване морозиво…" at bounding box center [178, 443] width 269 height 694
click at [86, 255] on div "М'ясні снеки" at bounding box center [99, 258] width 65 height 14
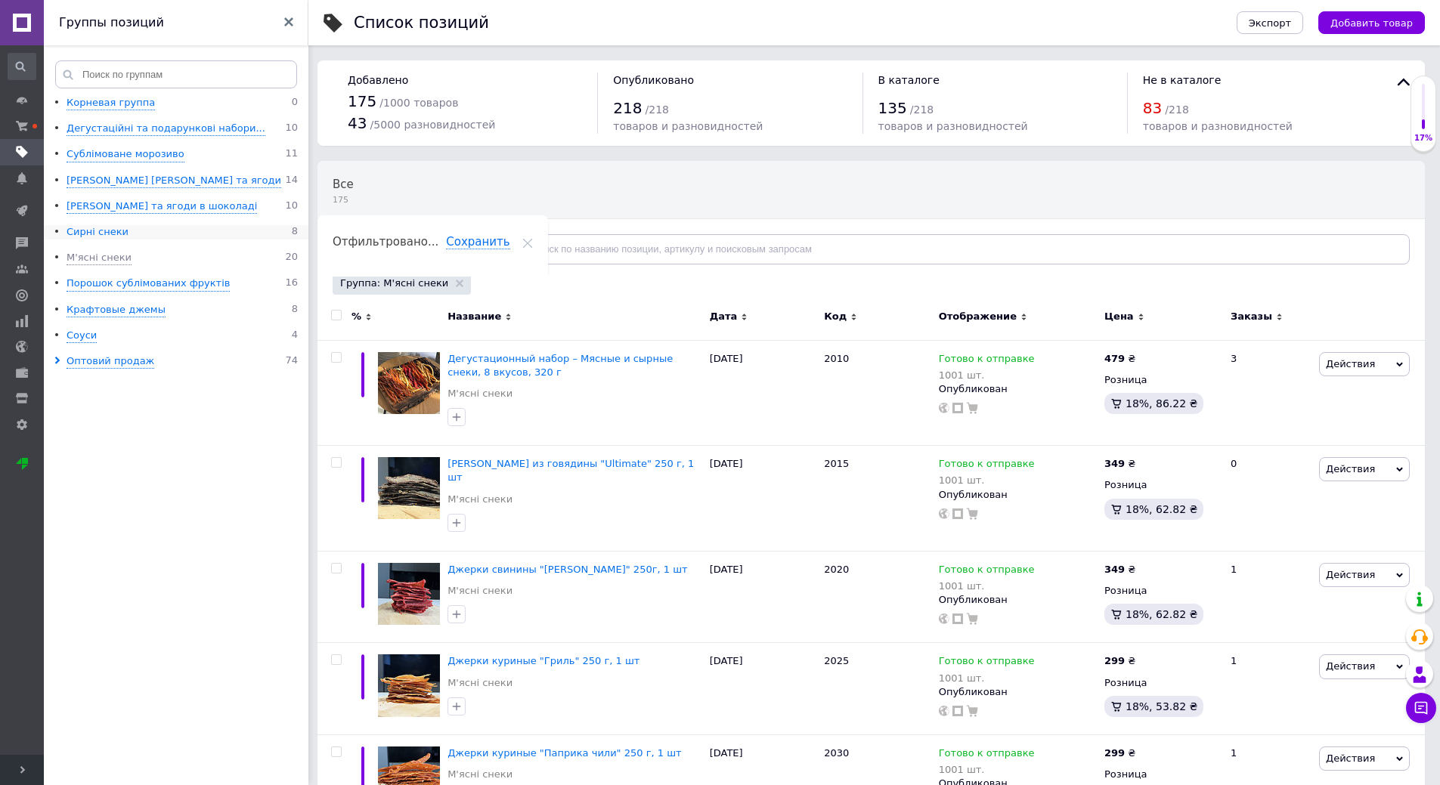
click at [88, 237] on div "Сирні снеки" at bounding box center [98, 232] width 62 height 14
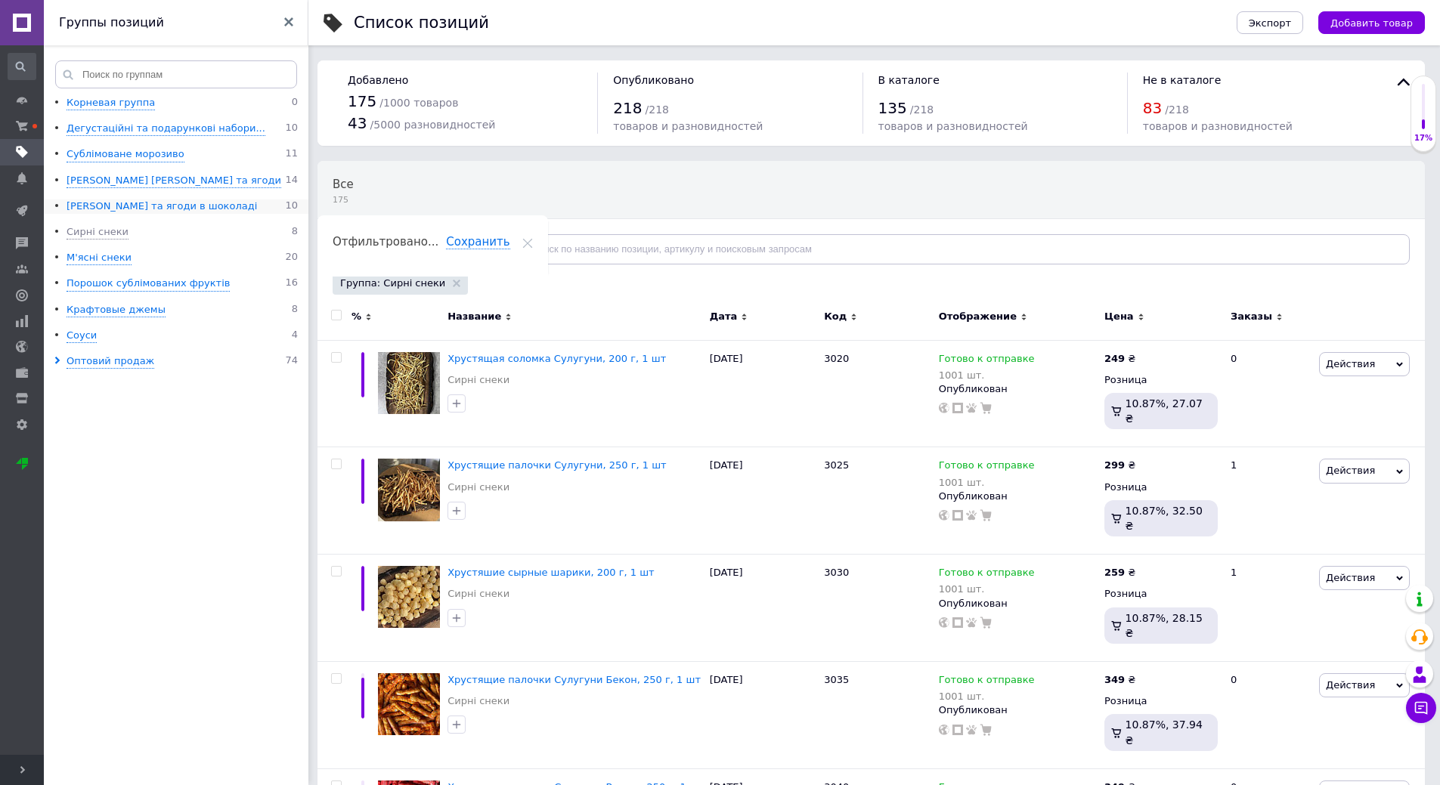
click at [95, 210] on div "[PERSON_NAME] та ягоди в шоколаді" at bounding box center [162, 207] width 190 height 14
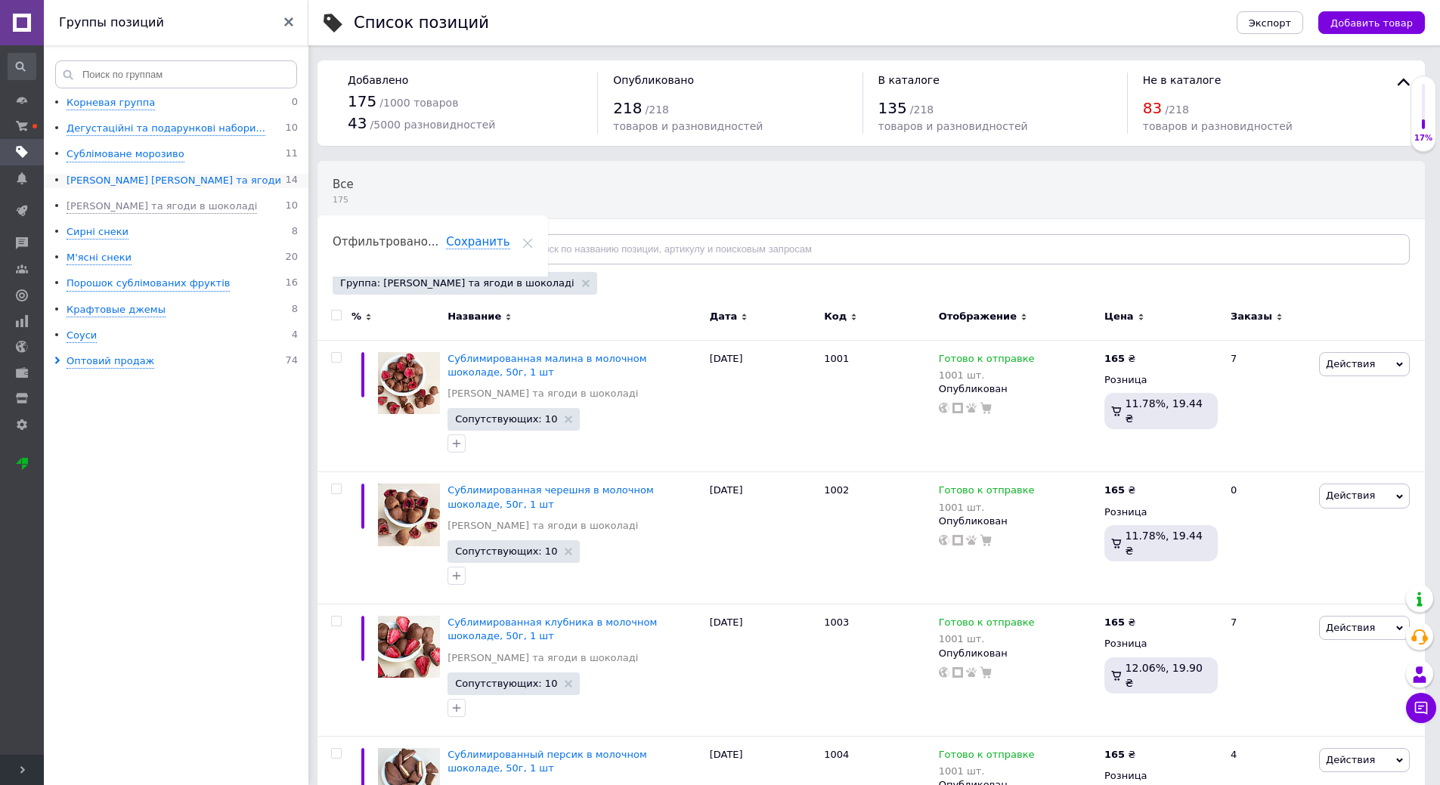
click at [102, 184] on div "[PERSON_NAME] [PERSON_NAME] та ягоди" at bounding box center [174, 181] width 215 height 14
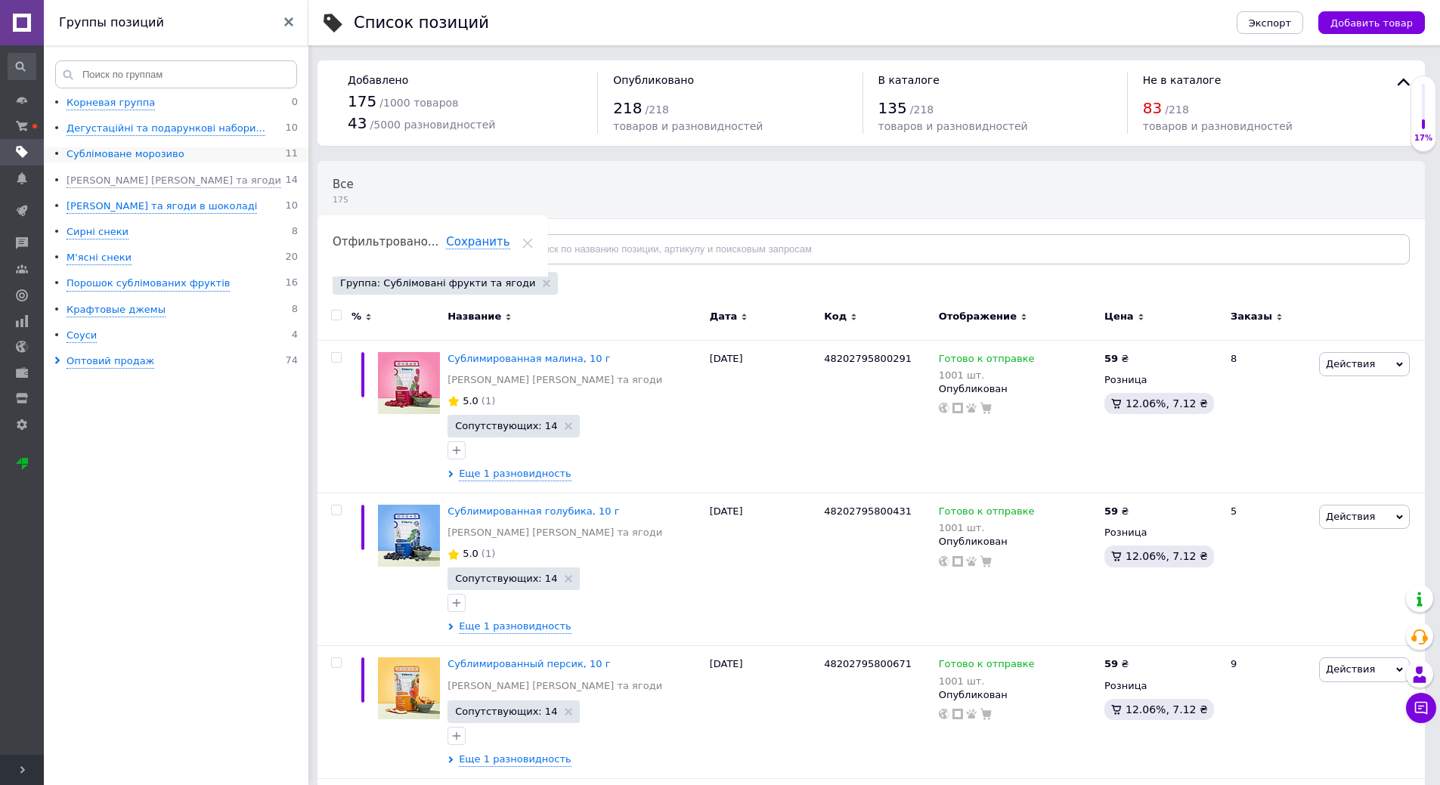
click at [95, 150] on div "Сублімоване морозиво" at bounding box center [126, 154] width 118 height 14
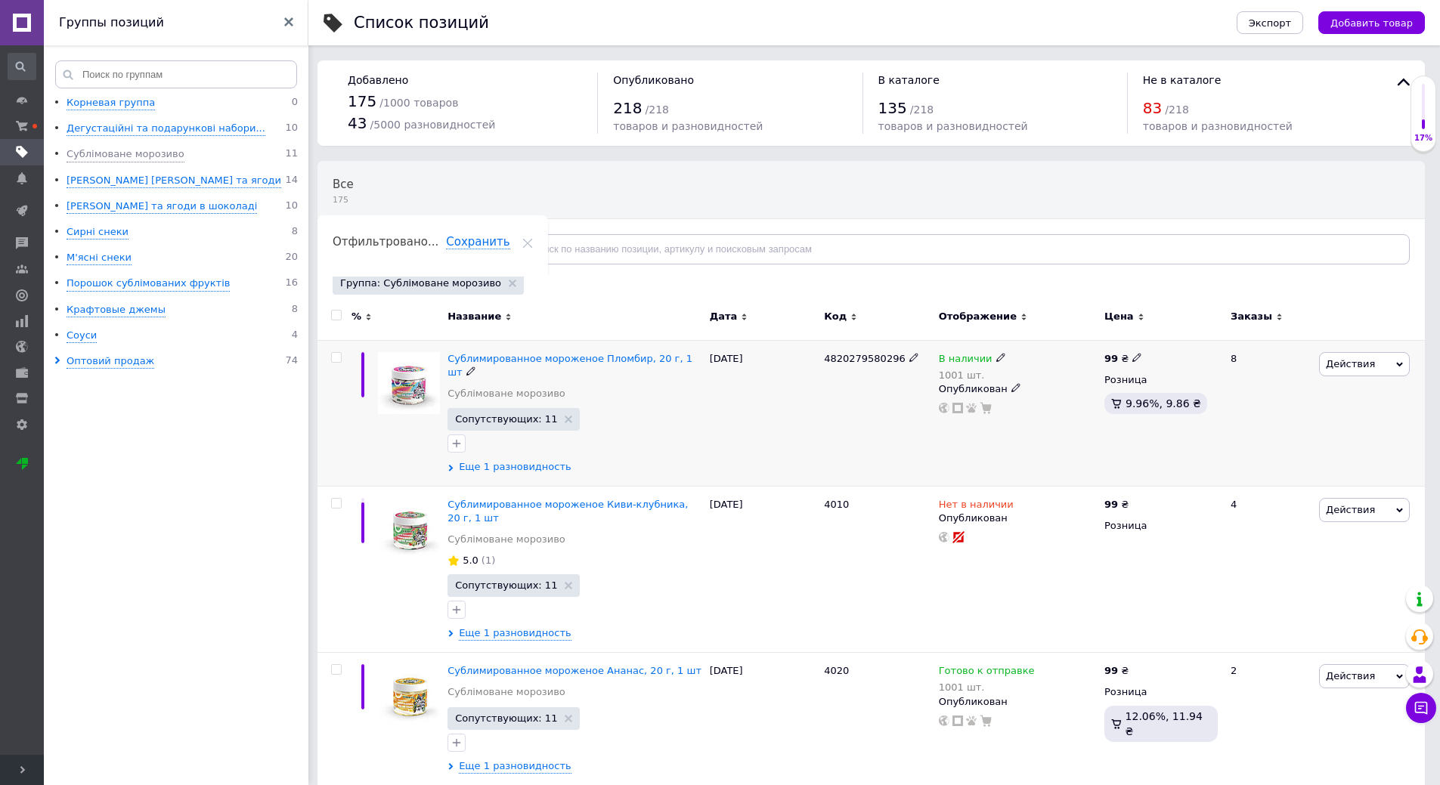
click at [451, 465] on use at bounding box center [451, 468] width 5 height 7
